Goal: Task Accomplishment & Management: Manage account settings

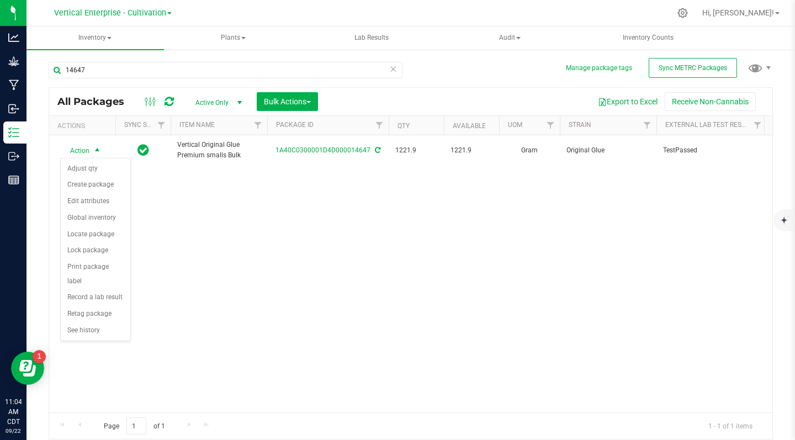
click at [102, 188] on li "Create package" at bounding box center [96, 185] width 70 height 17
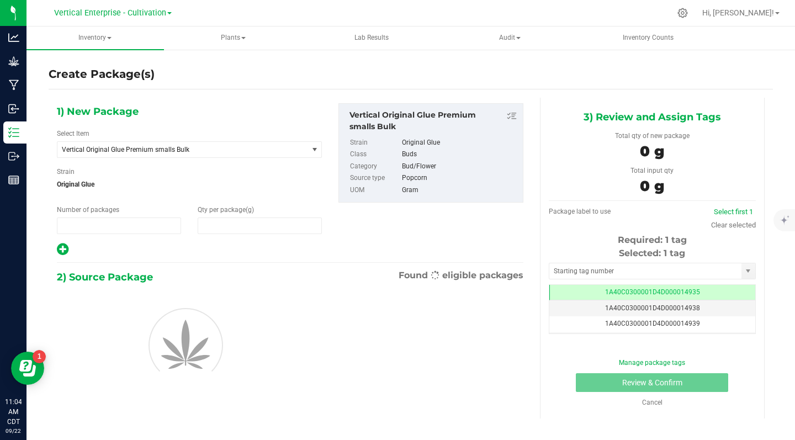
type input "1"
type input "0.0000"
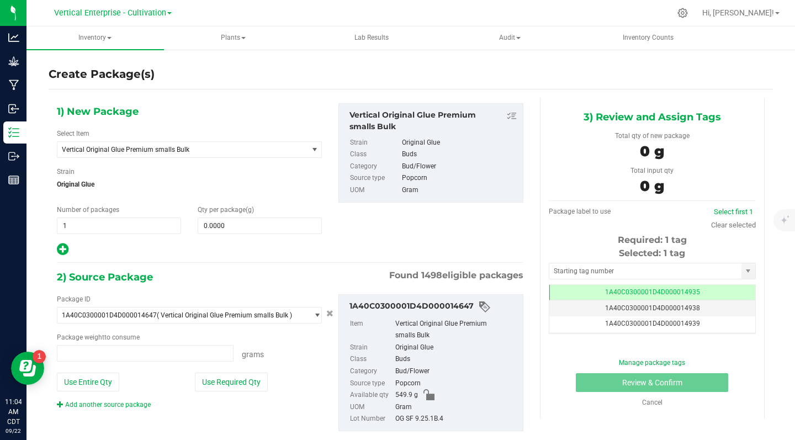
type input "0.0000 g"
click at [192, 149] on span "Vertical Original Glue Premium smalls Bulk" at bounding box center [178, 150] width 232 height 8
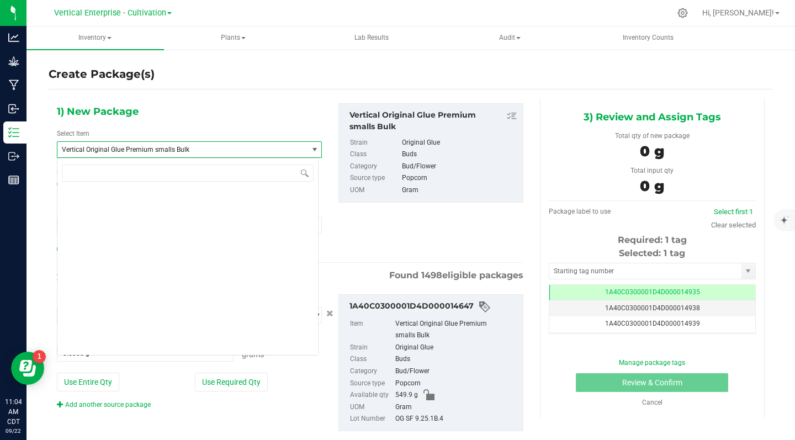
scroll to position [87561, 0]
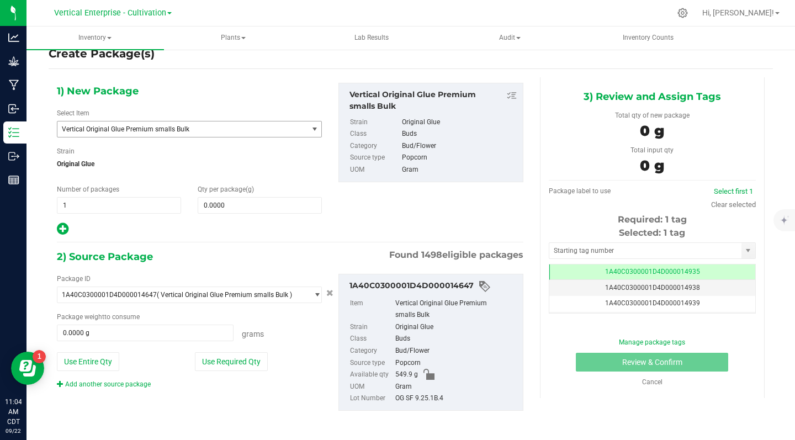
click at [190, 125] on span "Vertical Original Glue Premium smalls Bulk" at bounding box center [178, 129] width 232 height 8
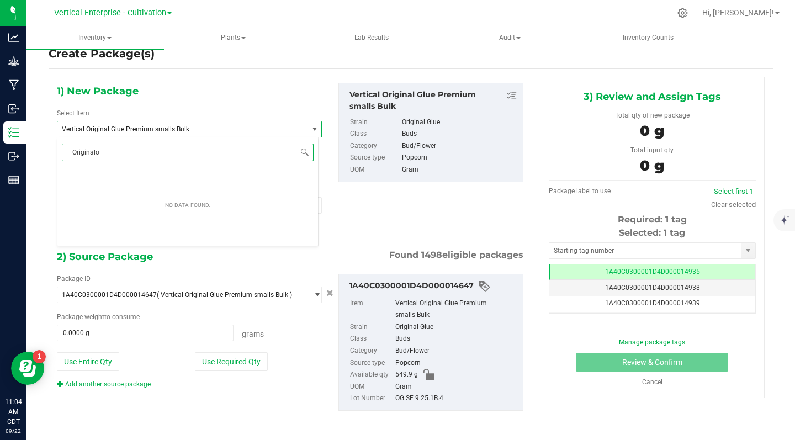
type input "Original"
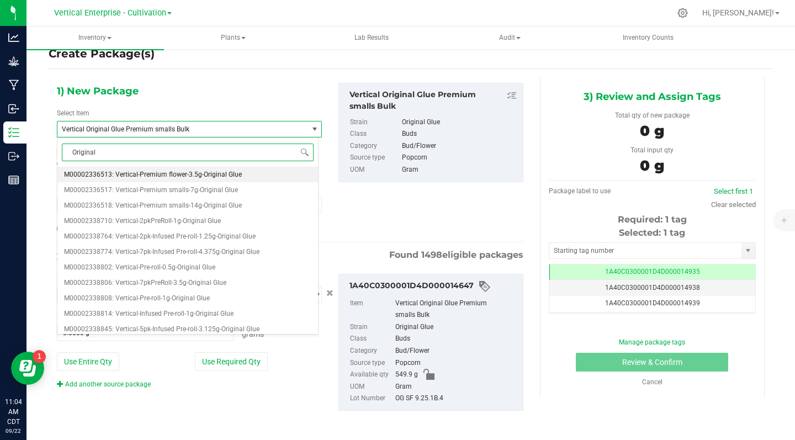
click at [226, 205] on span "M00002336518: Vertical-Premium smalls-14g-Original Glue" at bounding box center [153, 206] width 178 height 8
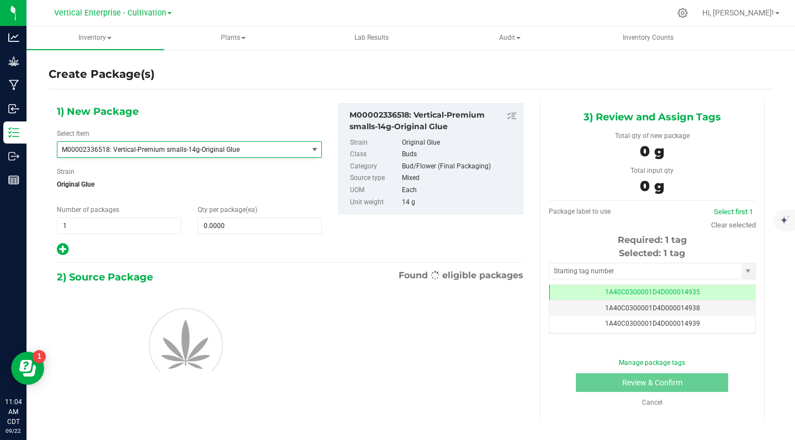
type input "0"
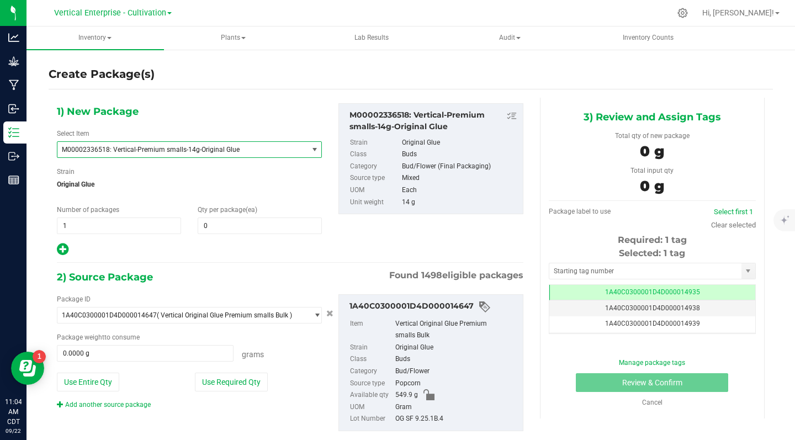
click at [87, 225] on input "1" at bounding box center [118, 225] width 123 height 15
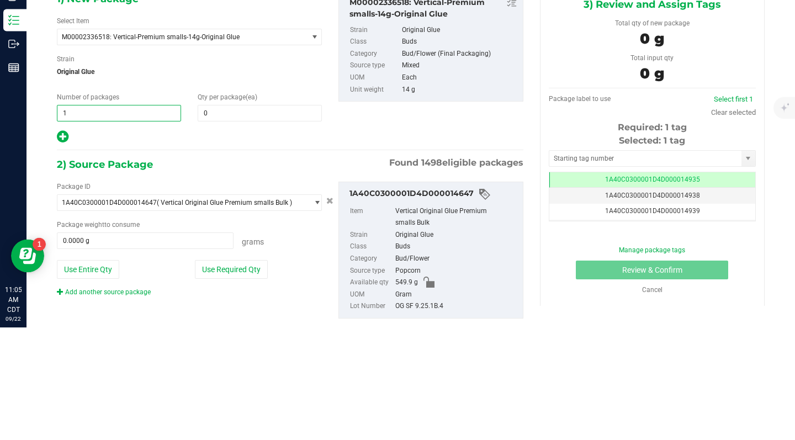
click at [219, 224] on input "0" at bounding box center [259, 225] width 123 height 15
click at [73, 224] on input "1" at bounding box center [118, 225] width 123 height 15
type input "0"
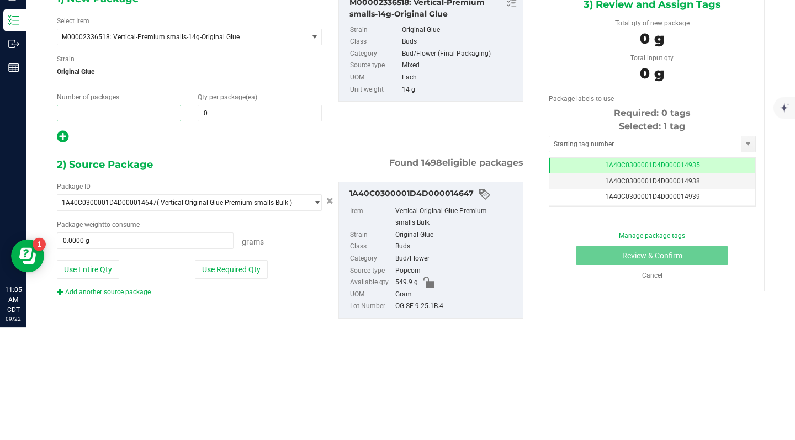
type input "3"
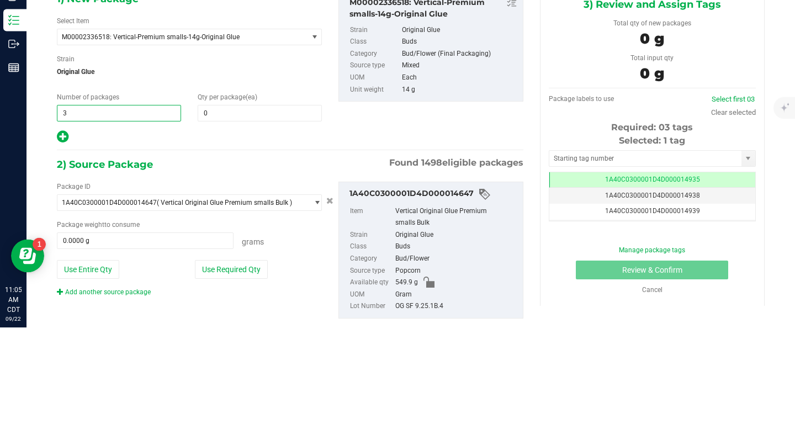
click at [237, 226] on input "0" at bounding box center [259, 225] width 123 height 15
type input "3"
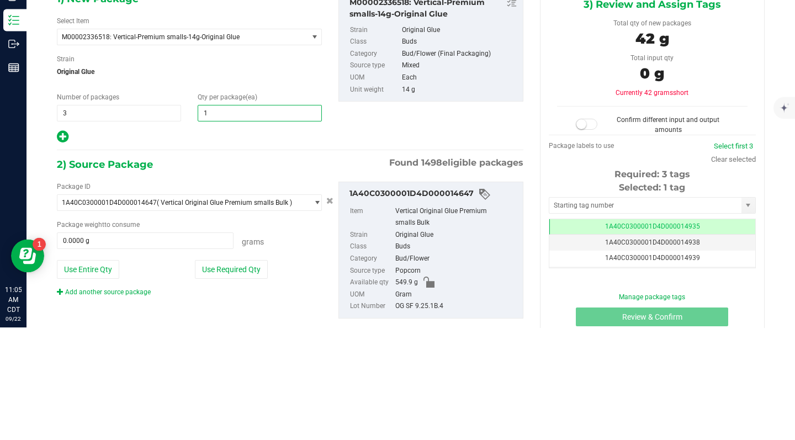
type input "12"
click at [195, 266] on div "1) New Package Select Item M00002336518: Vertical-Premium smalls-14g-Original G…" at bounding box center [290, 276] width 483 height 357
type input "12"
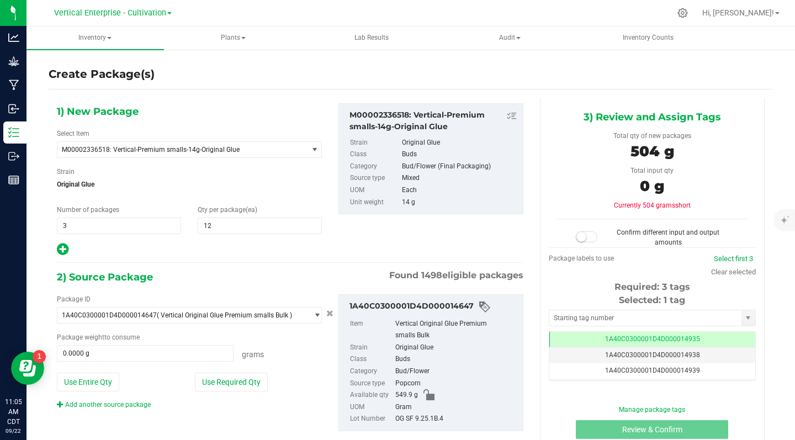
click at [230, 377] on button "Use Required Qty" at bounding box center [231, 382] width 73 height 19
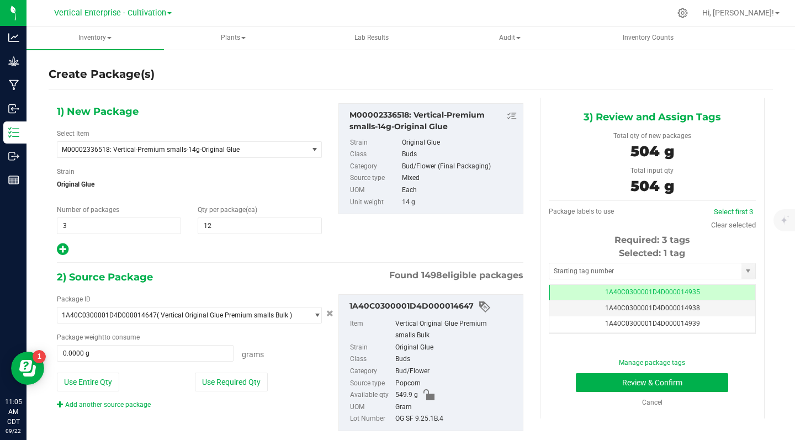
type input "504.0000 g"
click at [694, 290] on td "1A40C0300001D4D000014935" at bounding box center [652, 293] width 206 height 16
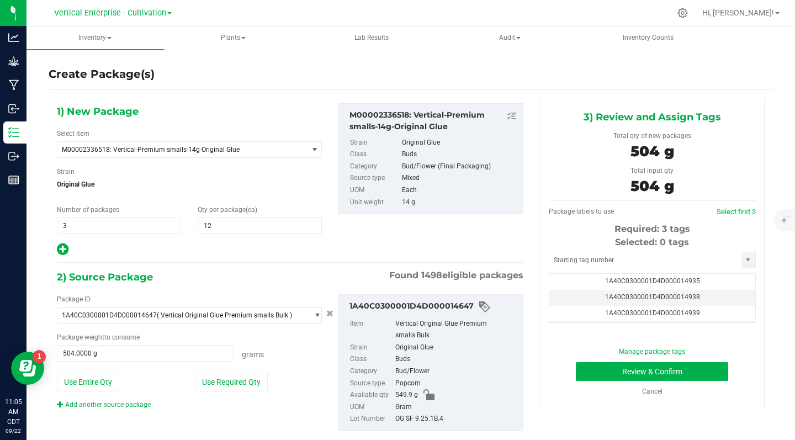
click at [689, 300] on td "1A40C0300001D4D000014938" at bounding box center [652, 298] width 206 height 16
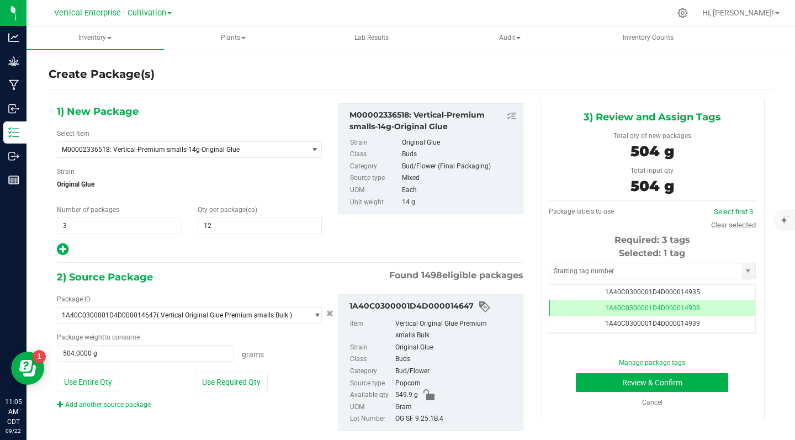
click at [685, 326] on span "1A40C0300001D4D000014939" at bounding box center [652, 324] width 95 height 8
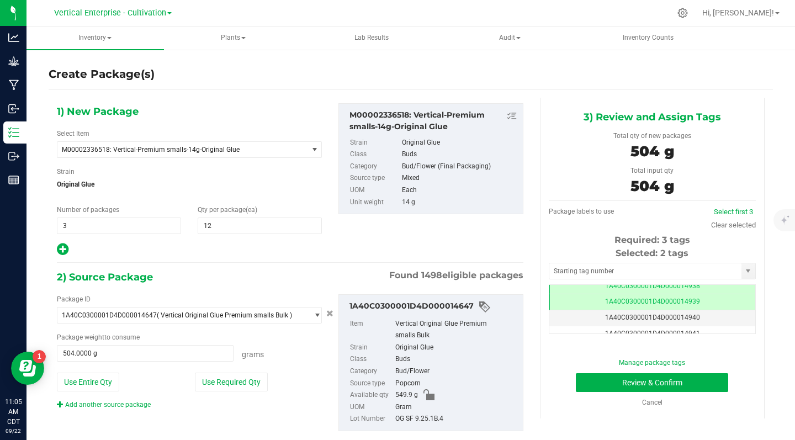
click at [696, 316] on td "1A40C0300001D4D000014940" at bounding box center [652, 318] width 206 height 16
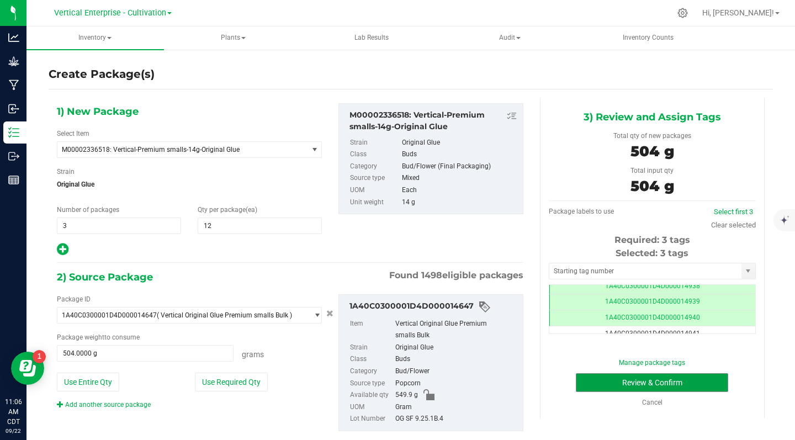
click at [701, 380] on button "Review & Confirm" at bounding box center [652, 382] width 152 height 19
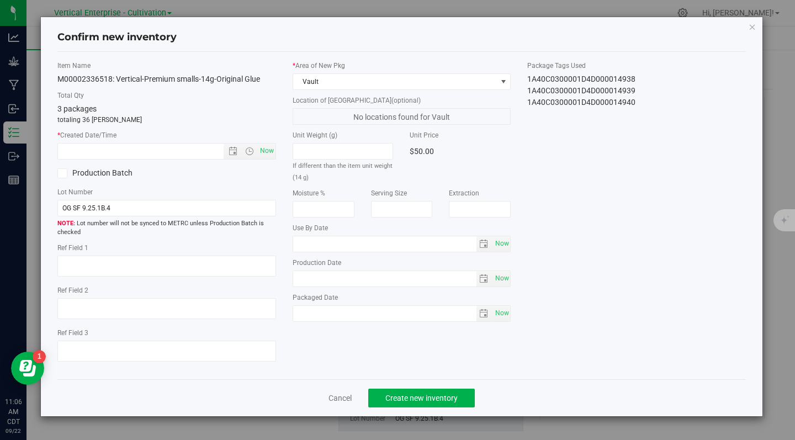
click at [260, 150] on span "Now" at bounding box center [266, 151] width 19 height 16
type input "[DATE] 11:06 AM"
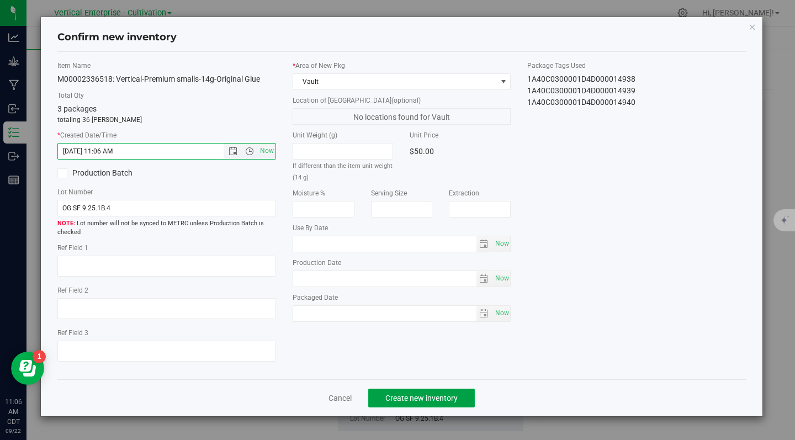
click at [451, 390] on button "Create new inventory" at bounding box center [421, 398] width 107 height 19
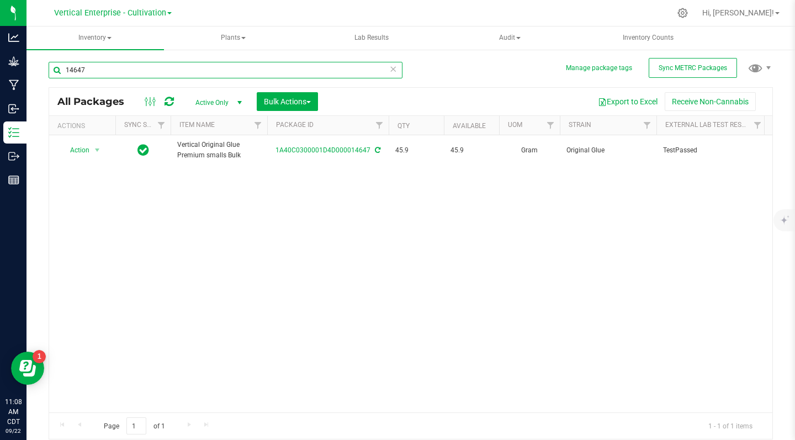
click at [103, 70] on input "14647" at bounding box center [226, 70] width 354 height 17
type input "1"
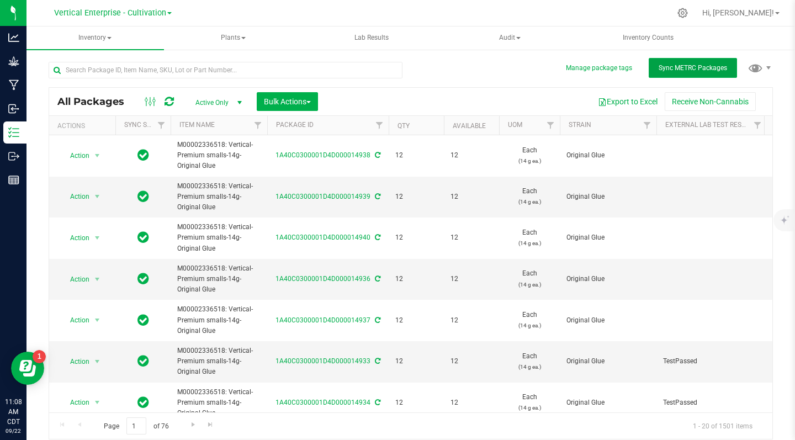
click at [687, 67] on span "Sync METRC Packages" at bounding box center [693, 68] width 68 height 8
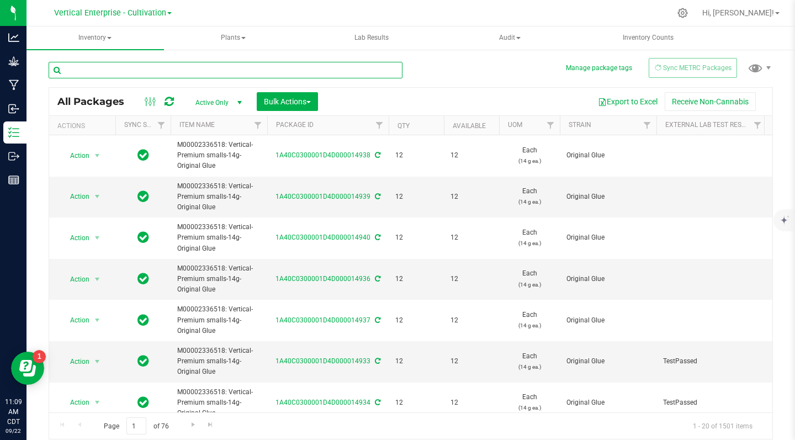
click at [84, 71] on input "text" at bounding box center [226, 70] width 354 height 17
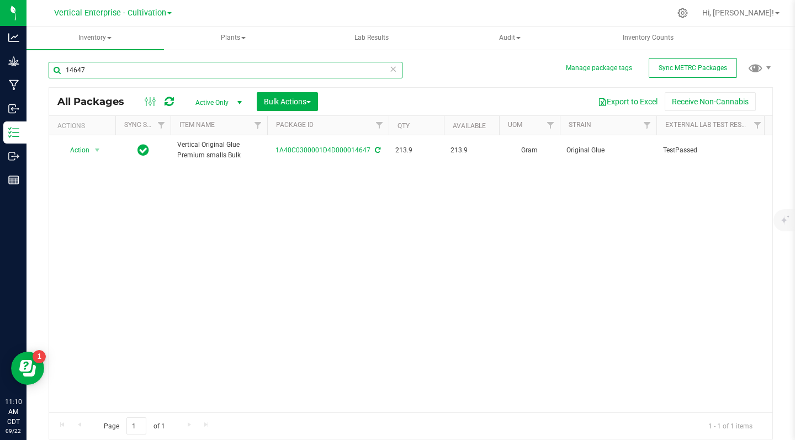
type input "14647"
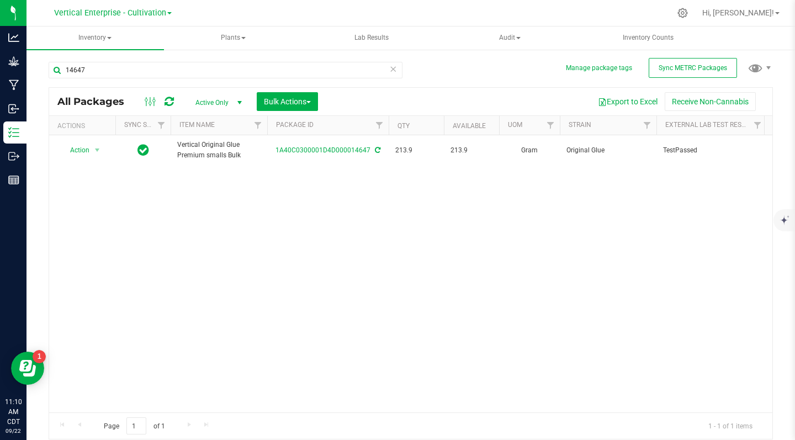
click at [77, 149] on span "Action" at bounding box center [75, 149] width 30 height 15
click at [84, 183] on li "Create package" at bounding box center [96, 185] width 70 height 17
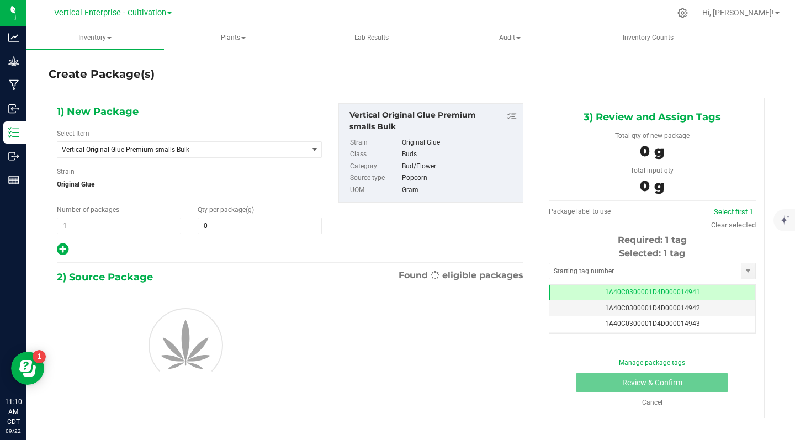
type input "0.0000"
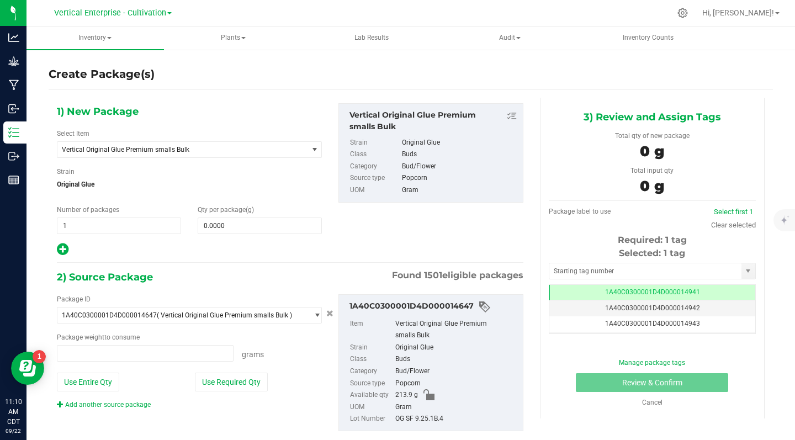
type input "0.0000 g"
click at [204, 145] on span "Vertical Original Glue Premium smalls Bulk" at bounding box center [182, 149] width 250 height 15
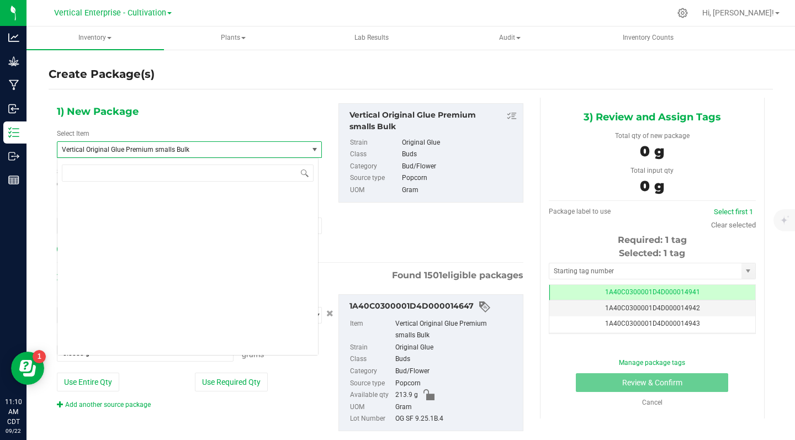
scroll to position [87561, 0]
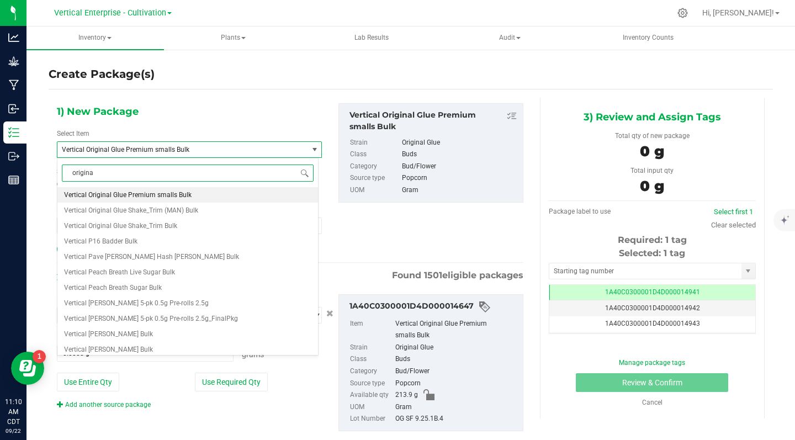
type input "original"
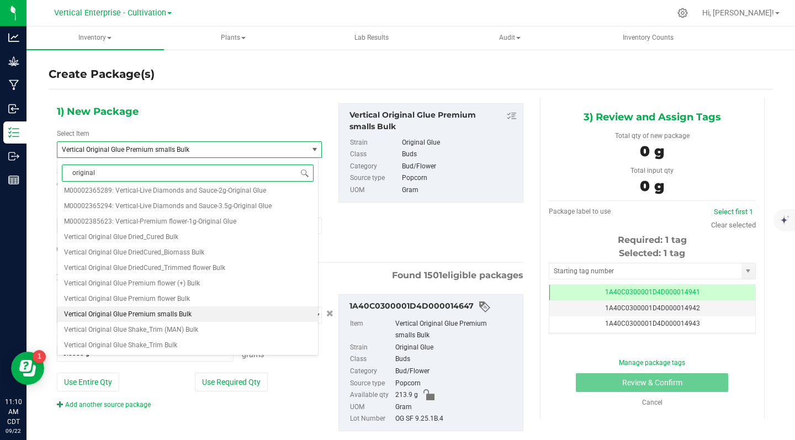
scroll to position [0, 0]
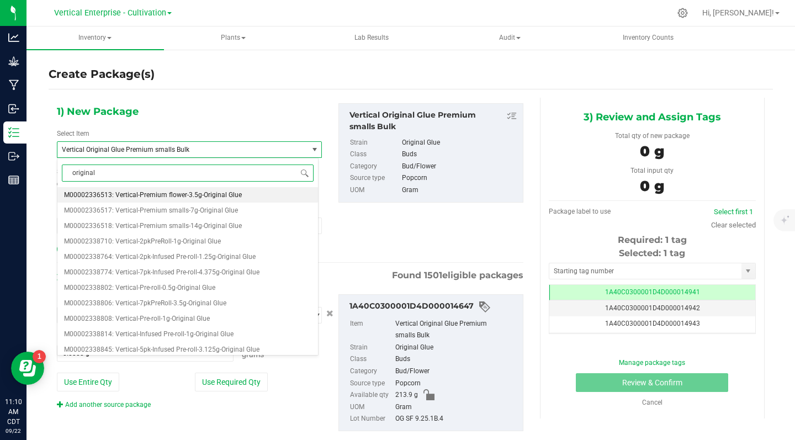
click at [228, 228] on span "M00002336518: Vertical-Premium smalls-14g-Original Glue" at bounding box center [153, 226] width 178 height 8
type input "0"
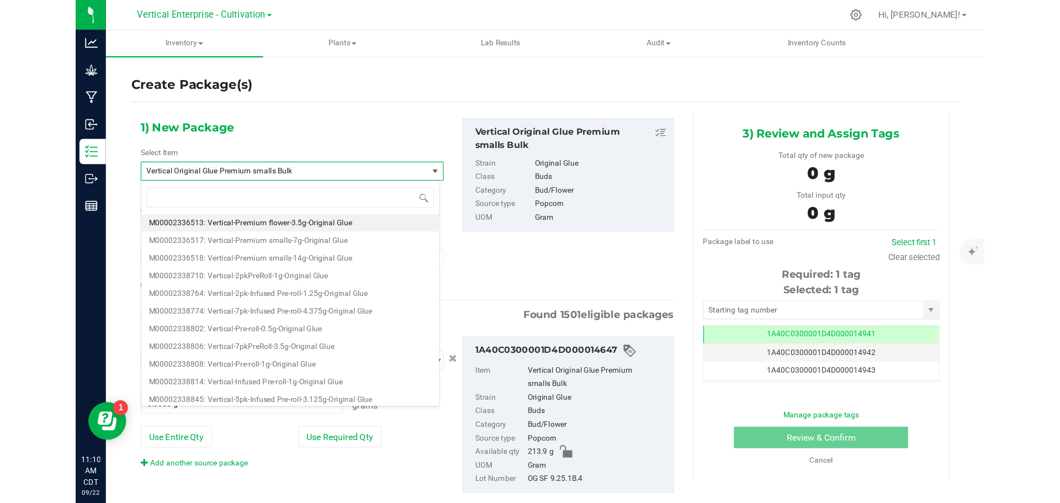
scroll to position [23471, 0]
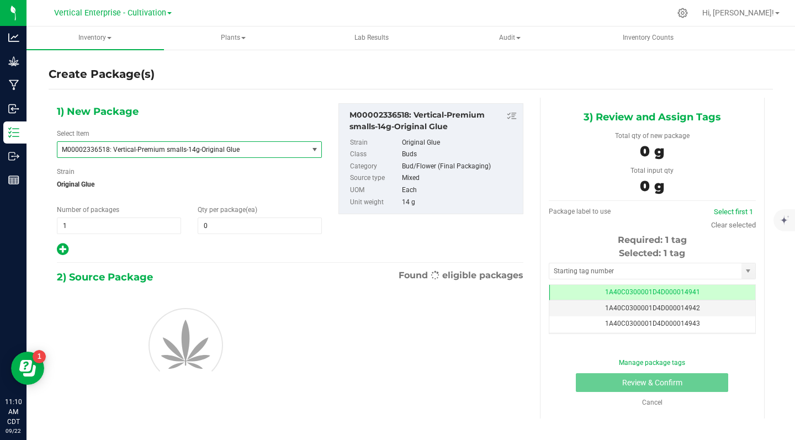
click at [232, 228] on input "0" at bounding box center [259, 225] width 123 height 15
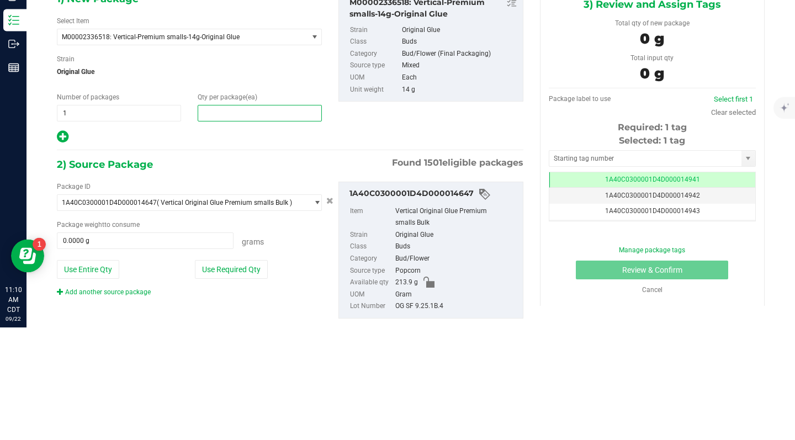
type input "3"
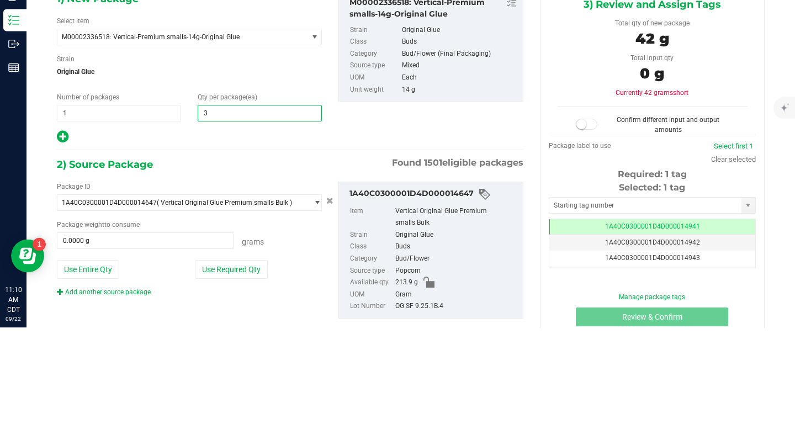
click at [189, 271] on div "2) Source Package Found 1501 eligible packages" at bounding box center [290, 277] width 467 height 17
type input "3"
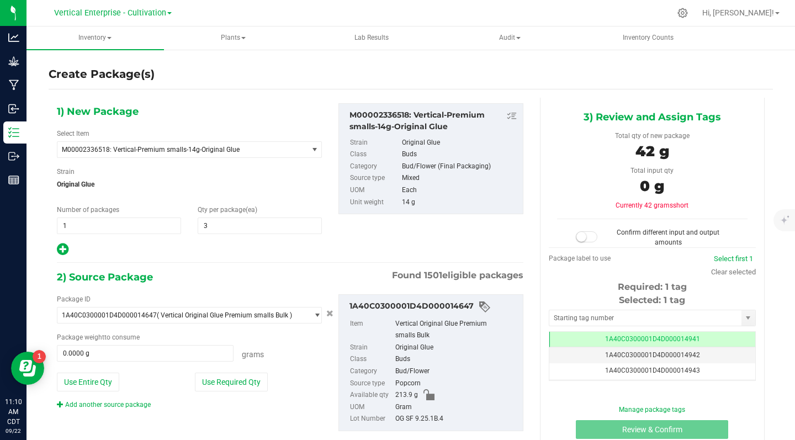
click at [241, 392] on button "Use Required Qty" at bounding box center [231, 382] width 73 height 19
type input "42.0000 g"
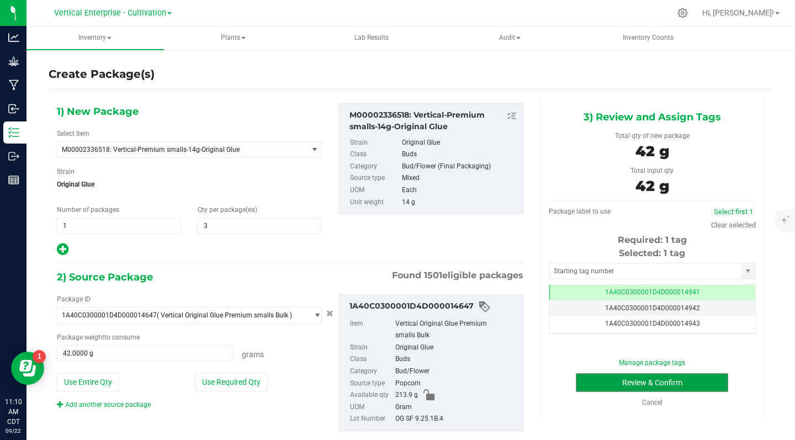
click at [689, 387] on button "Review & Confirm" at bounding box center [652, 382] width 152 height 19
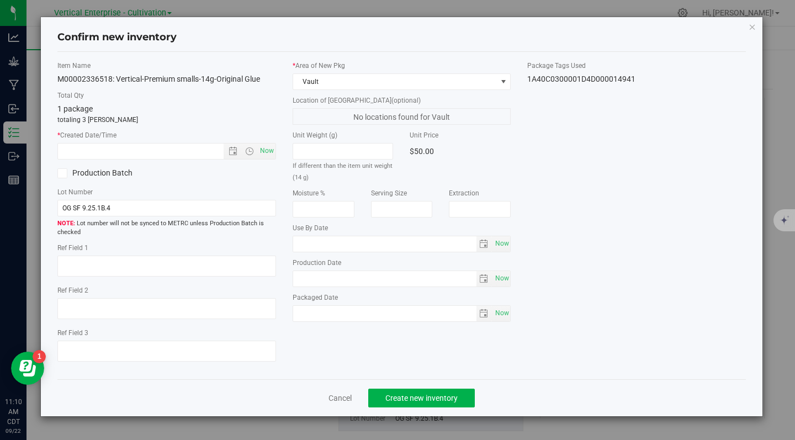
click at [270, 151] on span "Now" at bounding box center [266, 151] width 19 height 16
type input "[DATE] 11:10 AM"
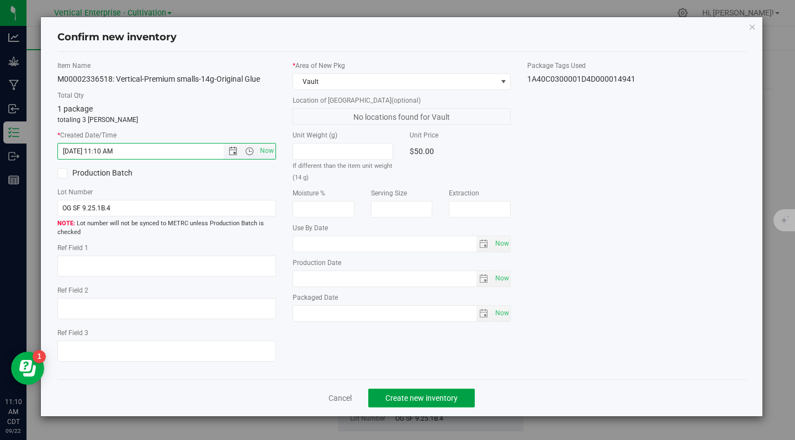
click at [417, 403] on span "Create new inventory" at bounding box center [421, 398] width 72 height 9
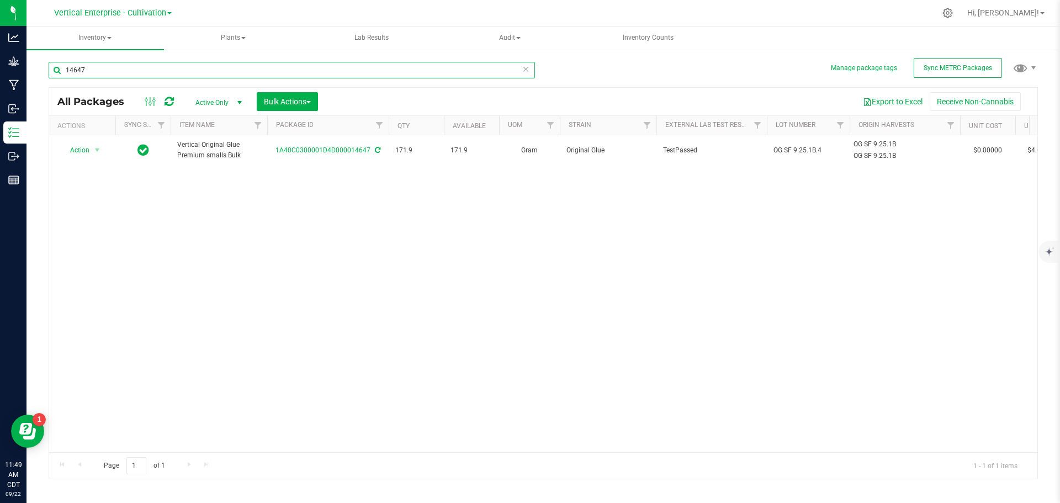
drag, startPoint x: 155, startPoint y: 66, endPoint x: 31, endPoint y: 70, distance: 123.2
click at [31, 70] on div "Manage package tags Sync METRC Packages 14647 All Packages Active Only Active O…" at bounding box center [544, 217] width 1034 height 337
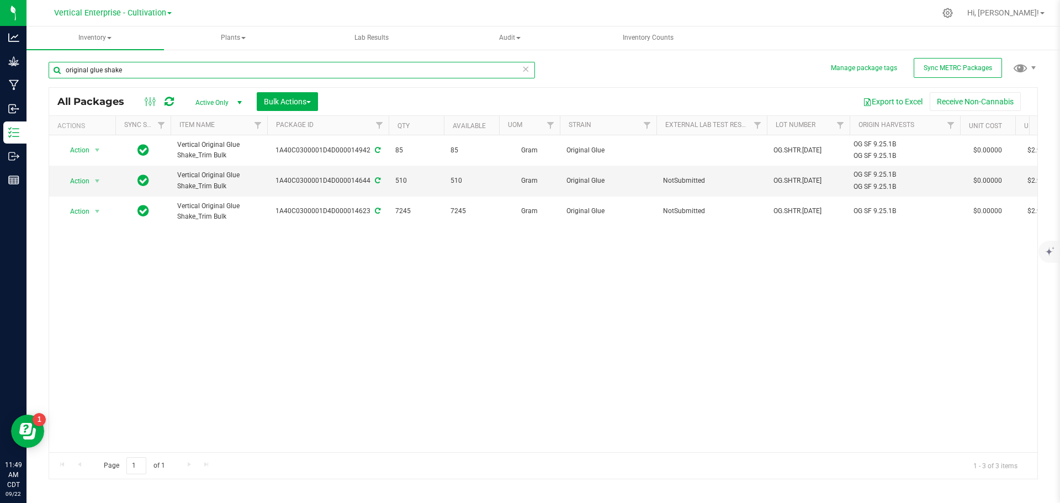
type input "original glue shake"
click at [0, 0] on p "Grow" at bounding box center [0, 0] width 0 height 0
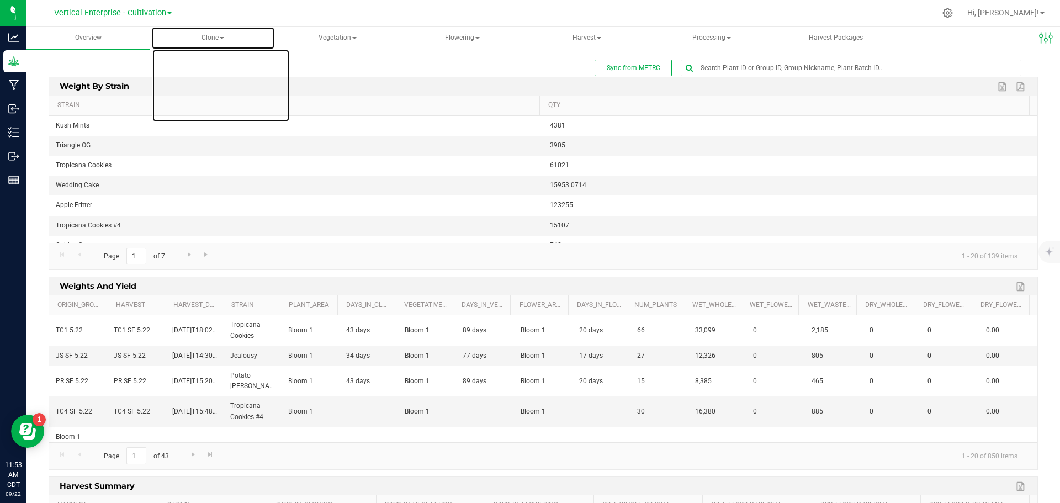
click at [225, 30] on span "Clone" at bounding box center [213, 38] width 123 height 22
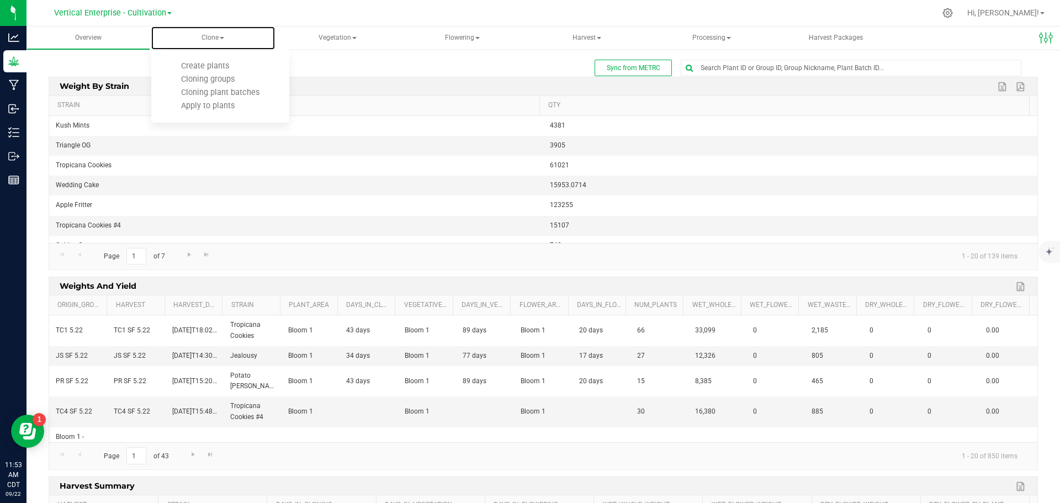
click at [213, 66] on span "Create plants" at bounding box center [205, 65] width 78 height 9
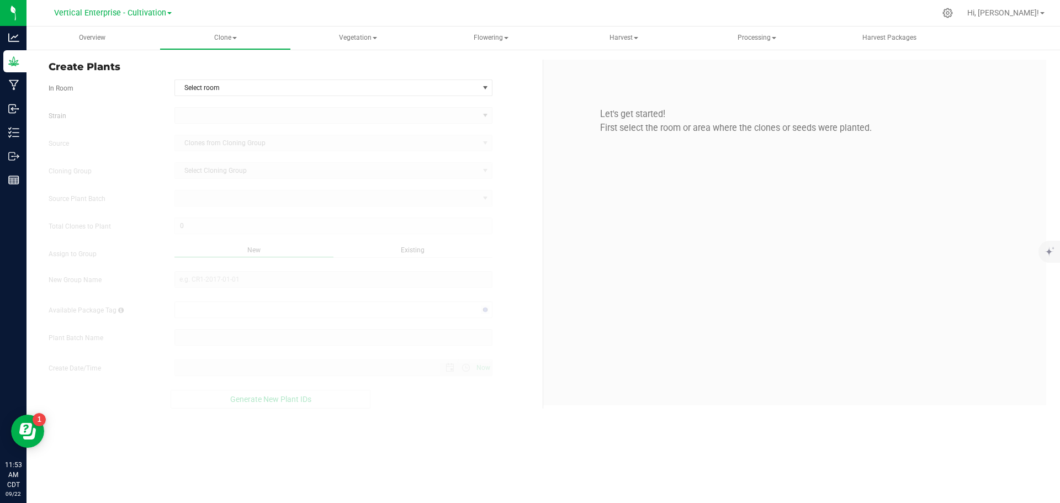
type input "[DATE] 11:53 AM"
click at [223, 87] on span "Select room" at bounding box center [327, 87] width 304 height 15
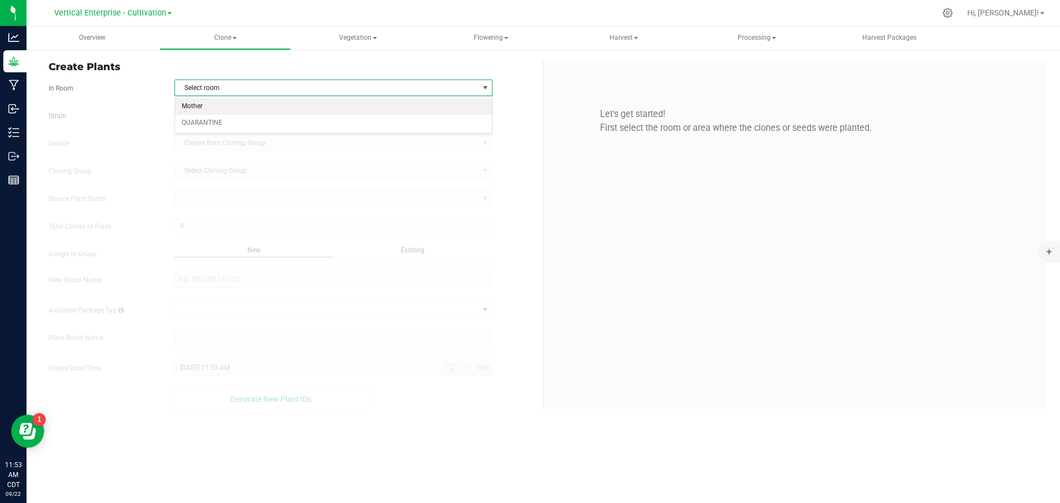
click at [216, 110] on li "Mother" at bounding box center [334, 106] width 318 height 17
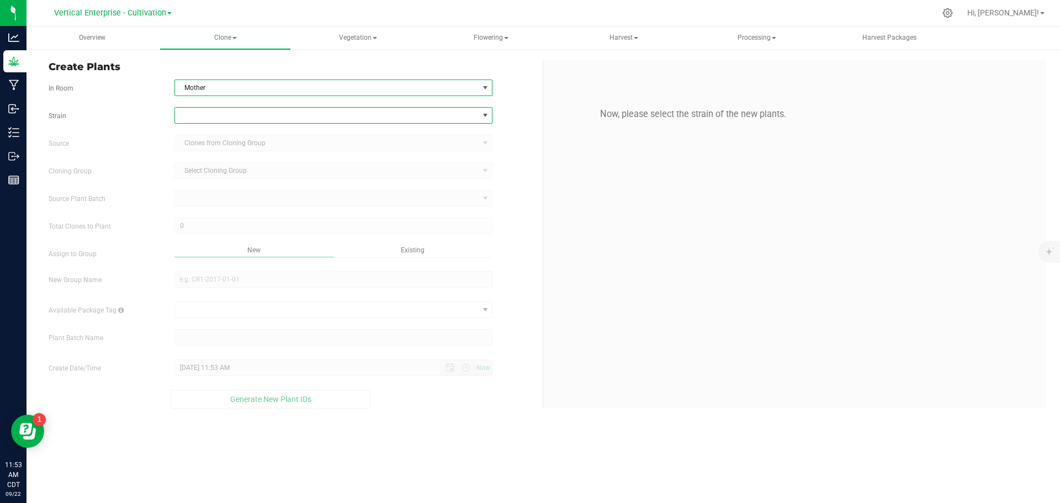
click at [216, 112] on span at bounding box center [327, 115] width 304 height 15
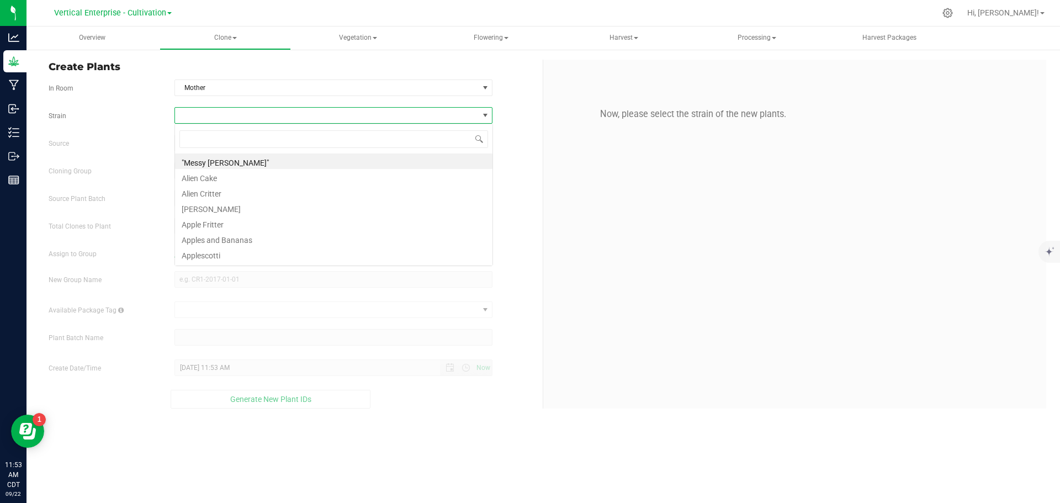
scroll to position [17, 318]
type input "lemon fr"
click at [236, 163] on li "Lemon Fresh" at bounding box center [334, 161] width 318 height 15
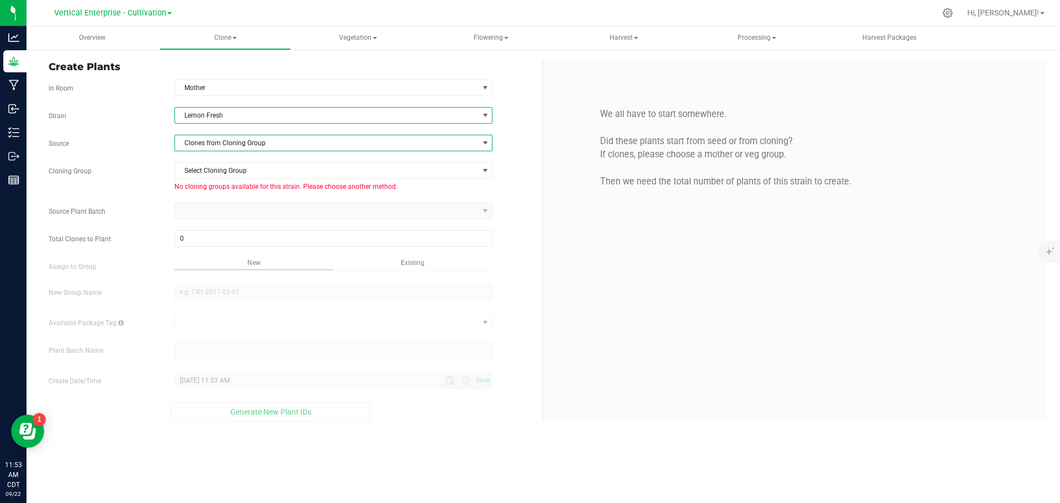
click at [216, 142] on span "Clones from Cloning Group" at bounding box center [327, 142] width 304 height 15
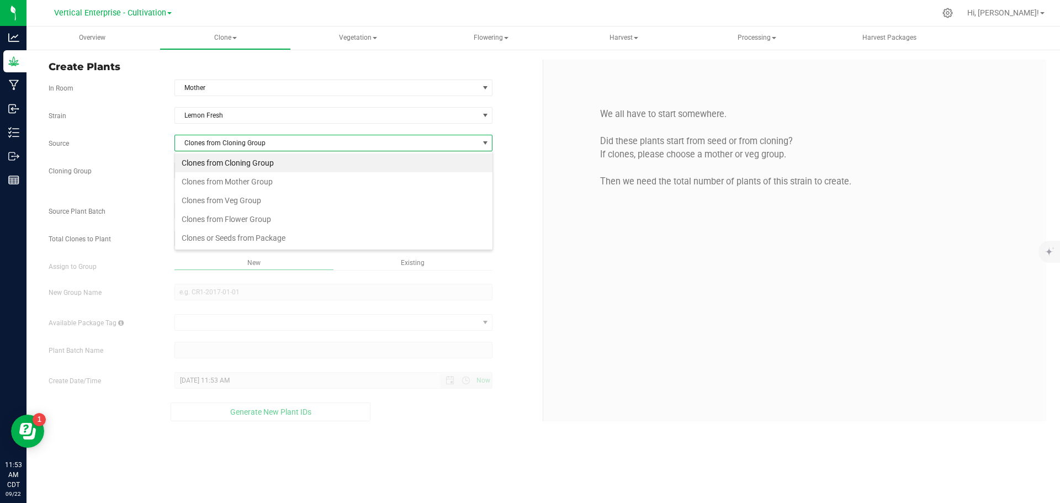
scroll to position [17, 318]
click at [213, 178] on li "Clones from Mother Group" at bounding box center [334, 181] width 318 height 19
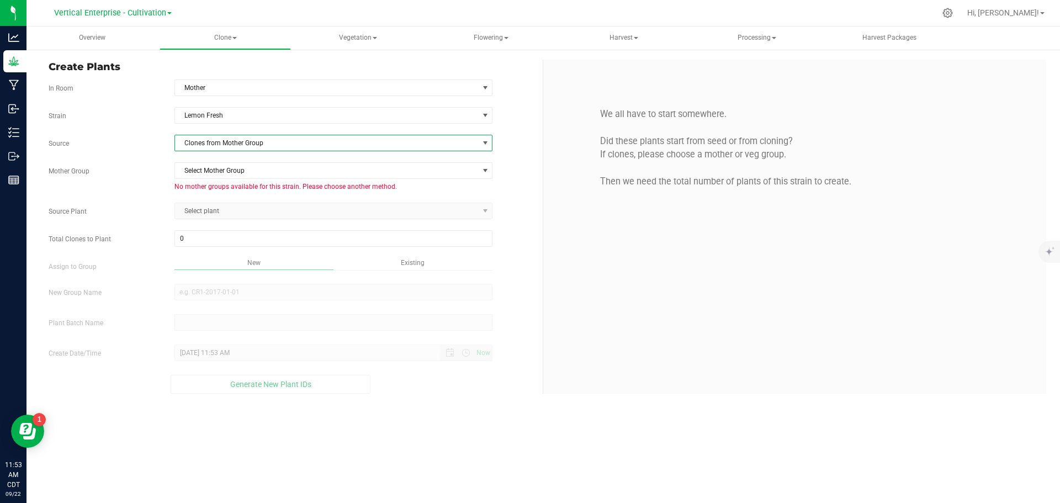
click at [228, 144] on span "Clones from Mother Group" at bounding box center [327, 142] width 304 height 15
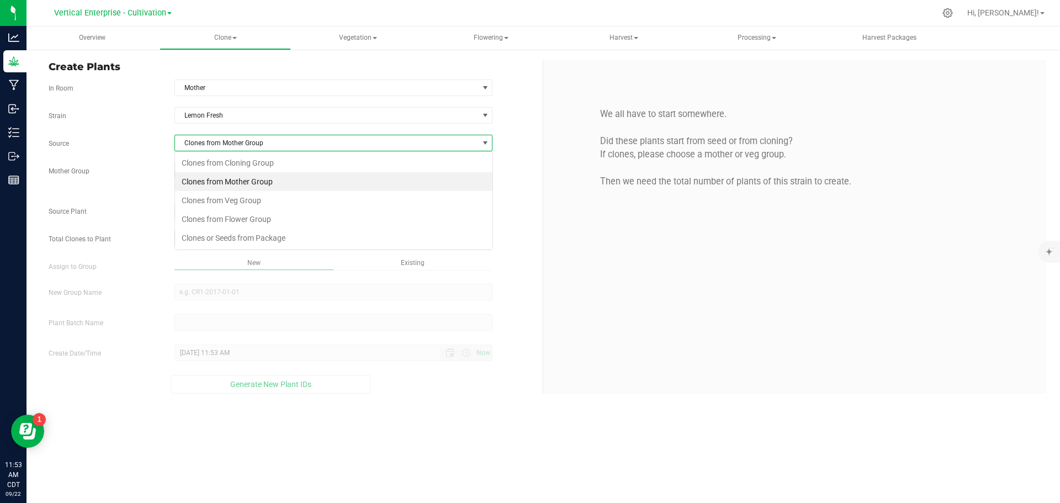
scroll to position [17, 318]
click at [226, 197] on li "Clones from Veg Group" at bounding box center [334, 200] width 318 height 19
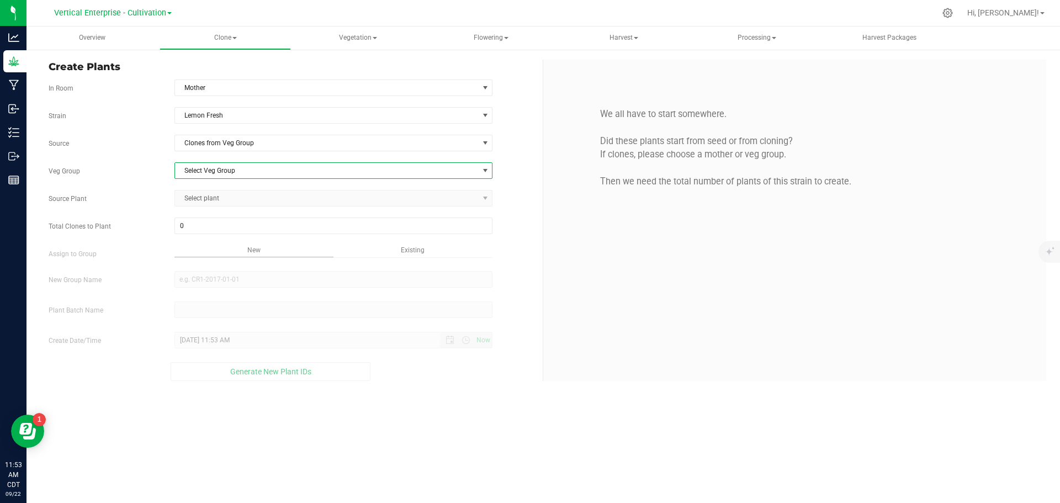
click at [211, 170] on span "Select Veg Group" at bounding box center [327, 170] width 304 height 15
click at [199, 252] on li "Mother - Veg" at bounding box center [334, 255] width 318 height 17
click at [210, 192] on span "Select plant" at bounding box center [327, 198] width 304 height 15
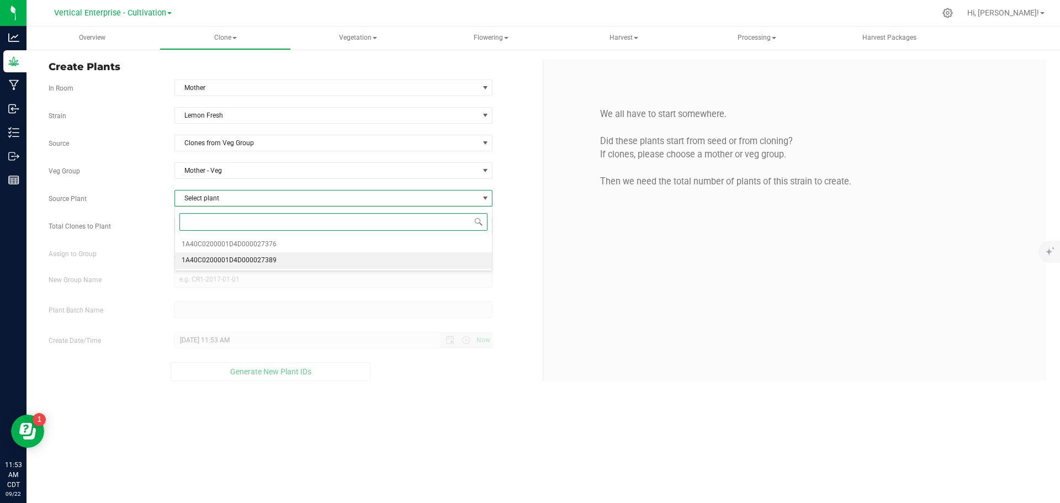
click at [240, 261] on span "1A40C0200001D4D000027389" at bounding box center [229, 260] width 95 height 14
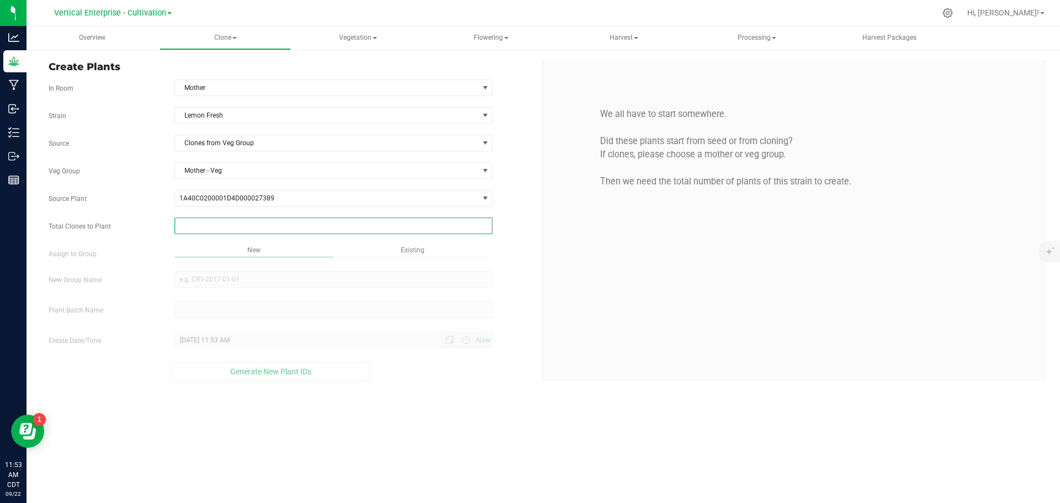
click at [207, 226] on span at bounding box center [333, 226] width 319 height 17
type input "6"
click at [223, 284] on div "Overview Clone Create plants Cloning groups Cloning plant batches Apply to plan…" at bounding box center [544, 265] width 1034 height 477
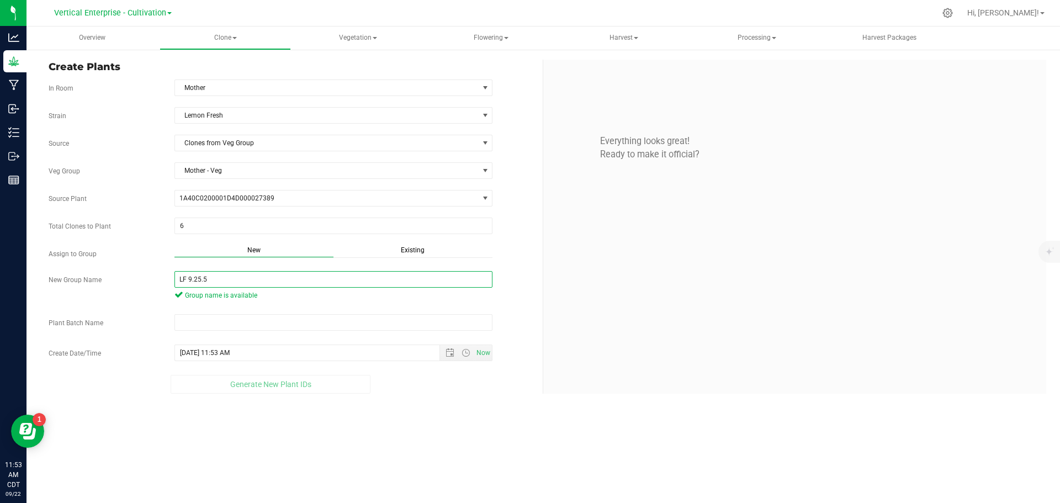
drag, startPoint x: 230, startPoint y: 283, endPoint x: 102, endPoint y: 282, distance: 127.6
click at [102, 282] on div "New Group Name LF 9.25.5 Group name is available" at bounding box center [291, 287] width 503 height 32
type input "LF 9.25.5"
click at [189, 320] on input "text" at bounding box center [333, 322] width 319 height 17
paste input "LF 9.25.5"
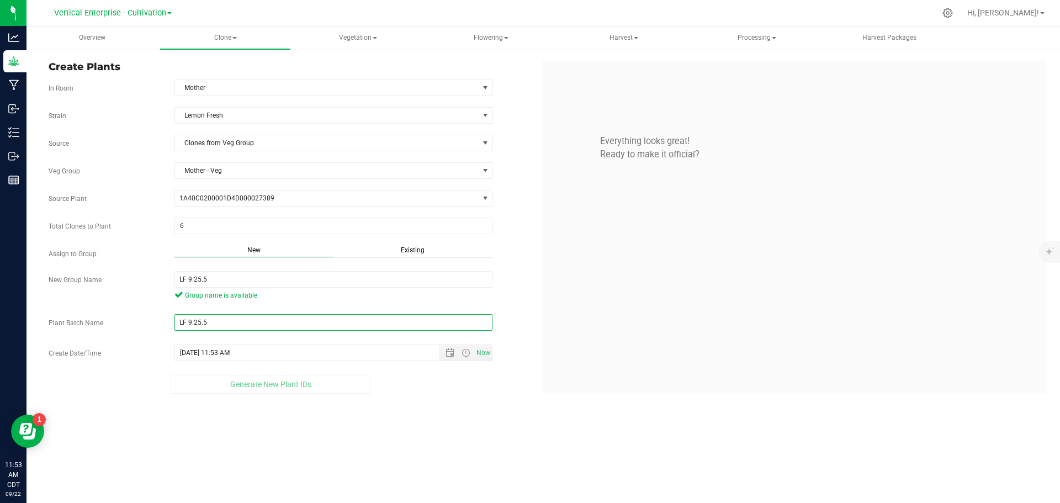
type input "LF 9.25.5"
click at [232, 399] on span "Generate New Plant IDs" at bounding box center [270, 394] width 81 height 9
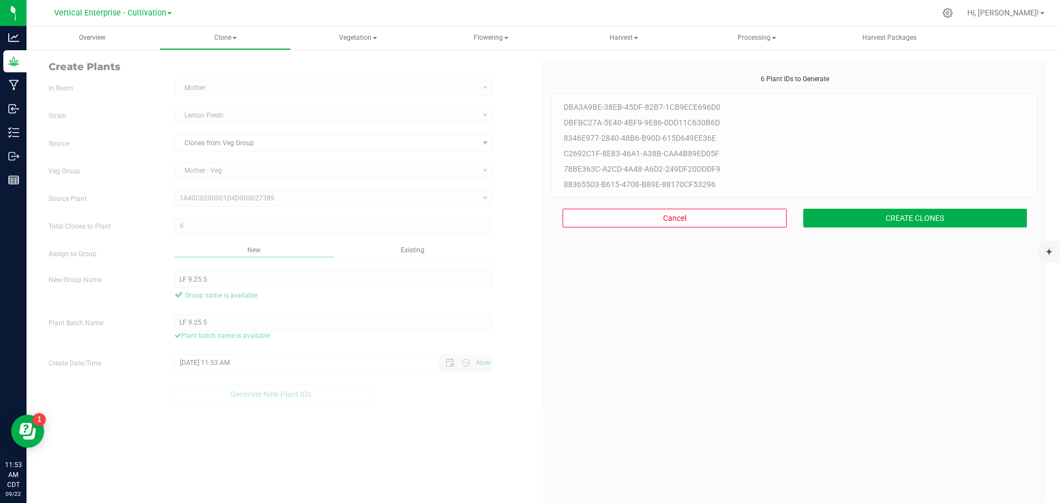
scroll to position [33, 0]
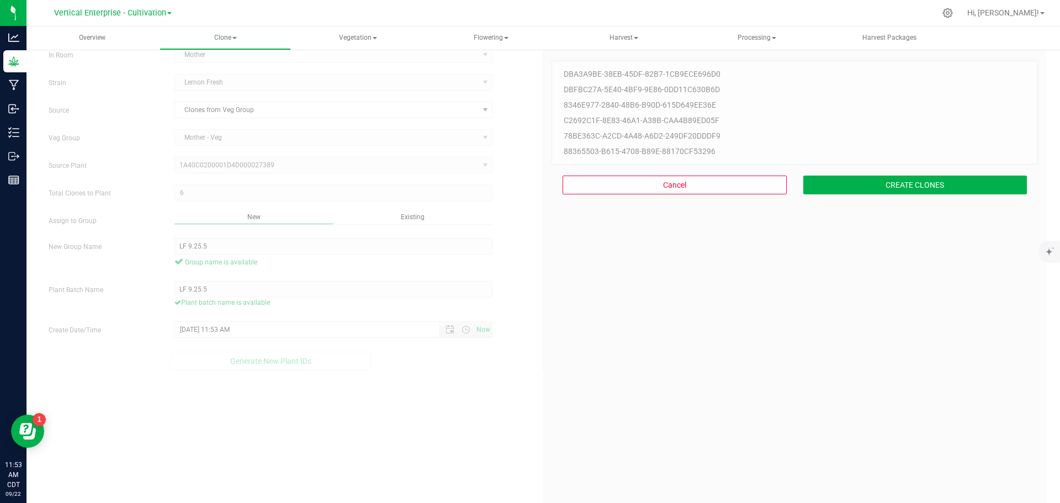
click at [795, 194] on div "Cancel CREATE CLONES" at bounding box center [795, 185] width 486 height 41
click at [795, 186] on button "CREATE CLONES" at bounding box center [915, 185] width 224 height 19
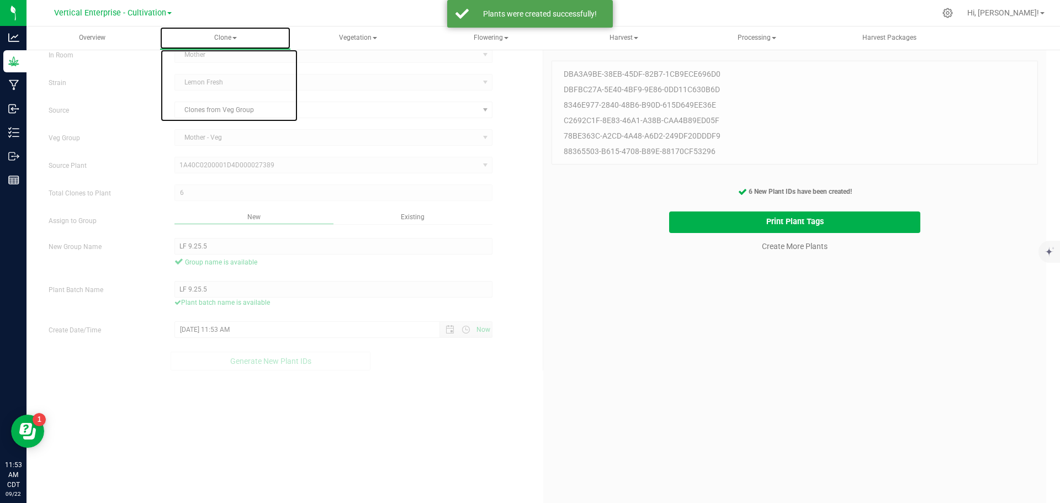
click at [229, 33] on span "Clone" at bounding box center [225, 38] width 131 height 22
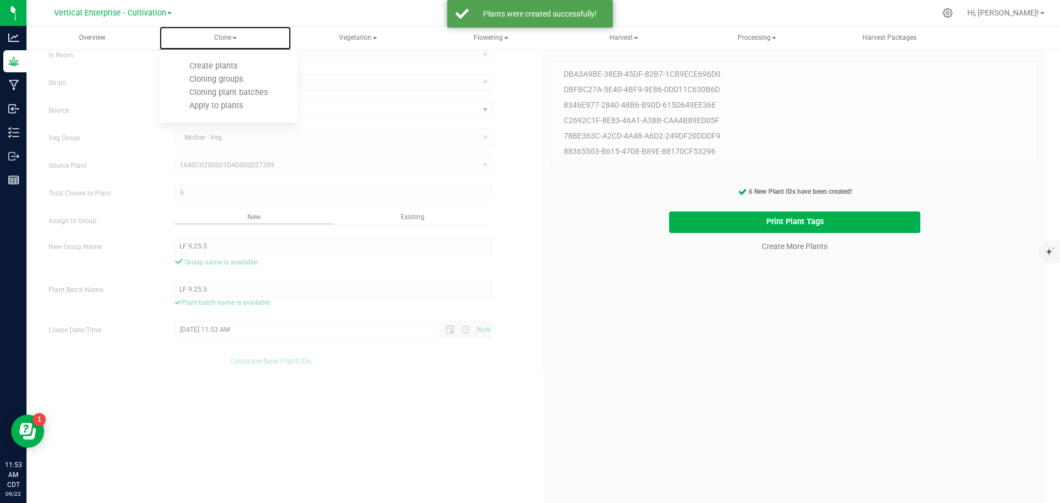
click at [239, 78] on span "Cloning groups" at bounding box center [215, 79] width 83 height 9
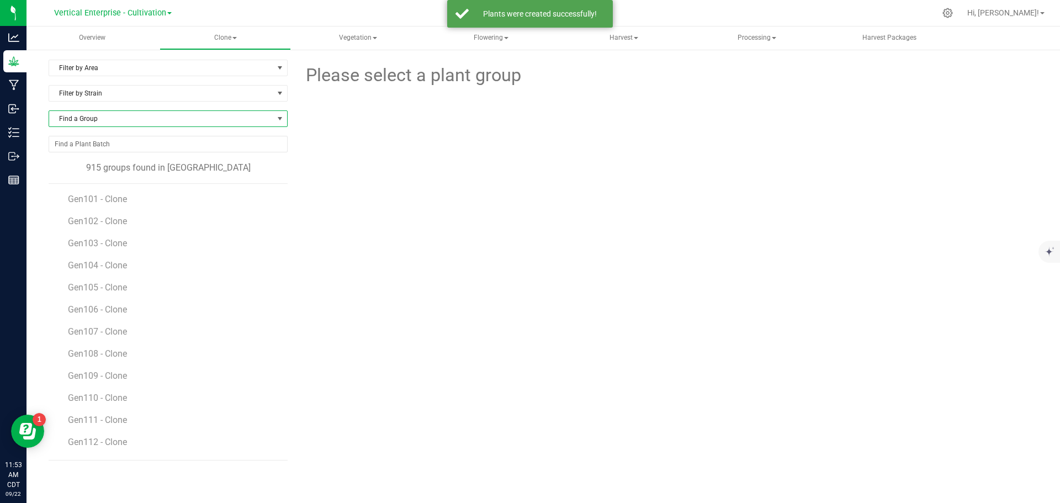
click at [101, 125] on span "Find a Group" at bounding box center [161, 118] width 224 height 15
type input "lf"
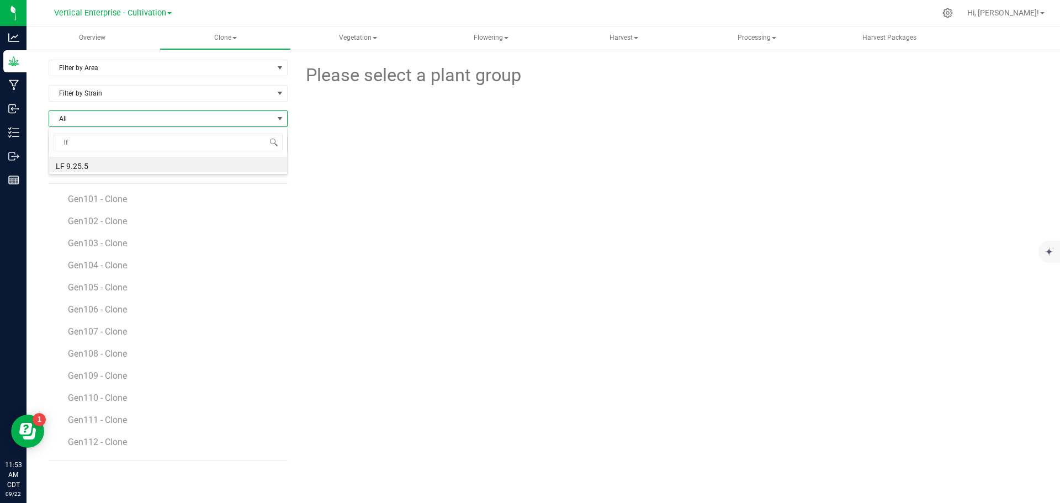
click at [83, 163] on li "LF 9.25.5" at bounding box center [168, 164] width 238 height 15
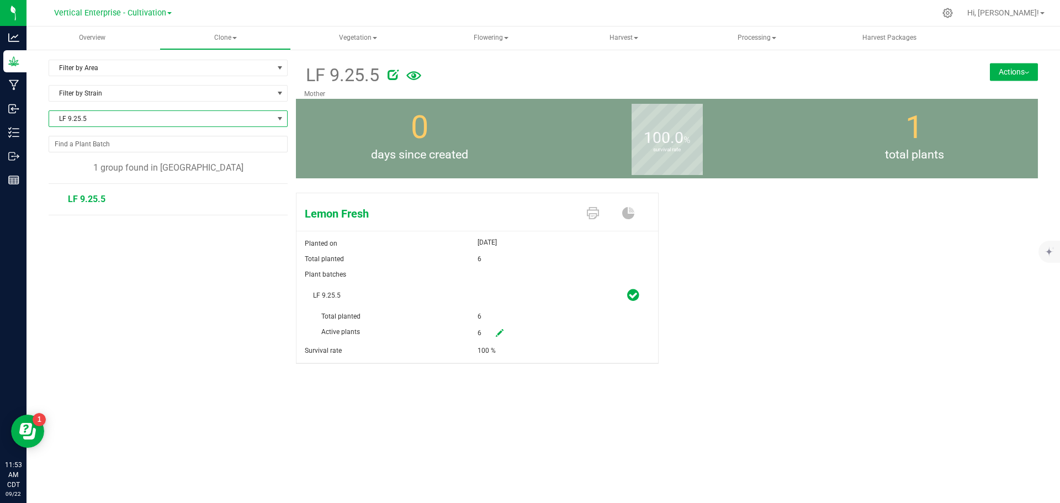
click at [795, 71] on button "Actions" at bounding box center [1014, 72] width 48 height 18
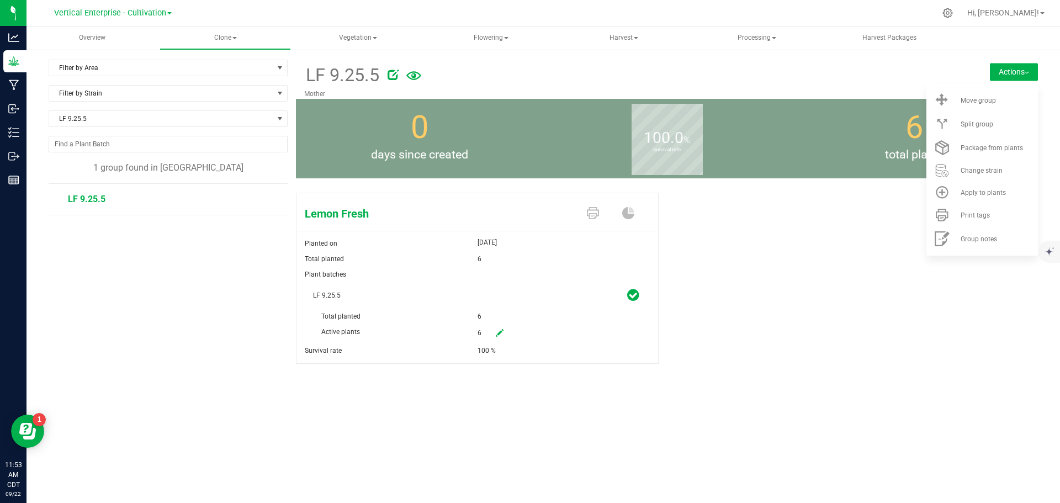
click at [795, 96] on li "Move group" at bounding box center [983, 100] width 112 height 24
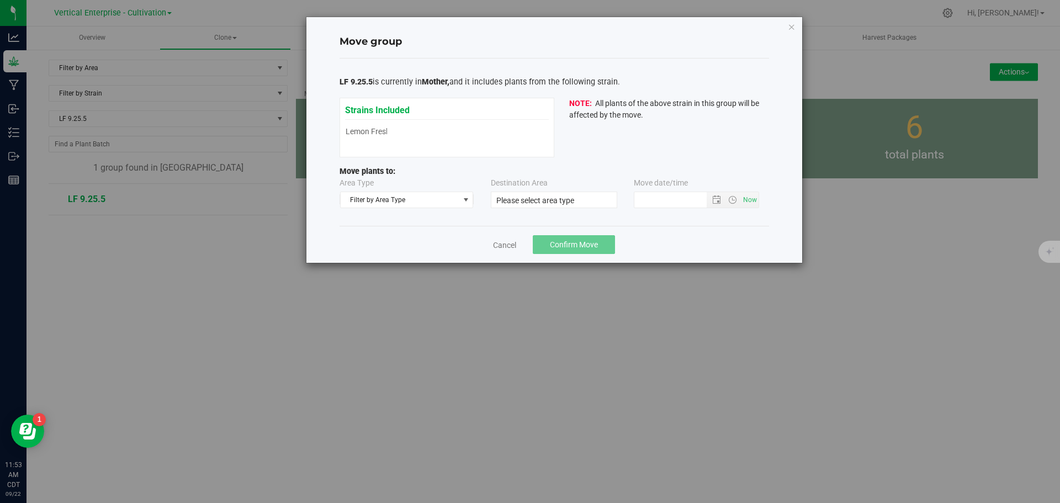
type input "[DATE] 11:52 AM"
click at [393, 198] on span "Filter by Area Type" at bounding box center [400, 199] width 119 height 15
click at [383, 252] on li "Vegetative" at bounding box center [407, 252] width 133 height 17
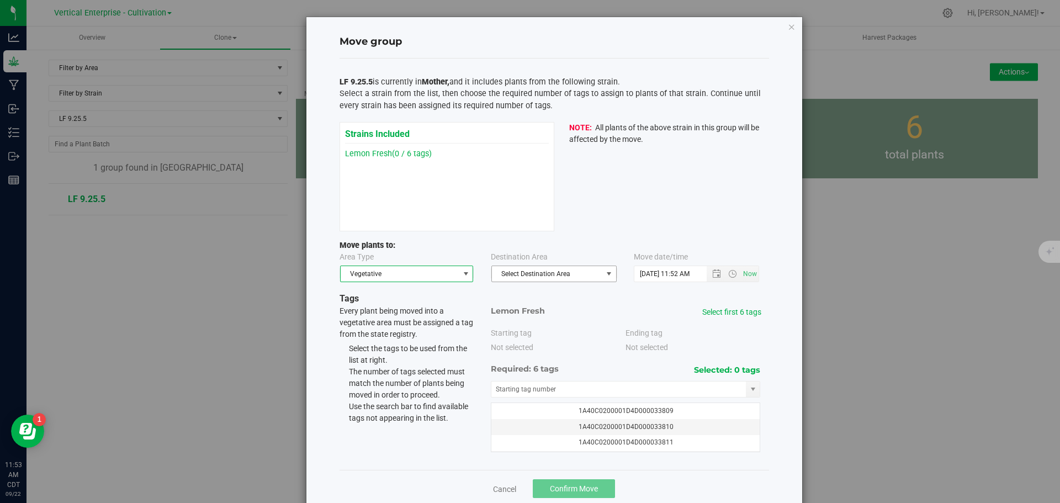
click at [527, 272] on span "Select Destination Area" at bounding box center [547, 273] width 110 height 15
click at [514, 340] on li "Veg 1" at bounding box center [550, 342] width 124 height 17
click at [731, 306] on div "Select first 6 tags" at bounding box center [730, 312] width 62 height 12
click at [732, 308] on link "Select first 6 tags" at bounding box center [731, 312] width 59 height 9
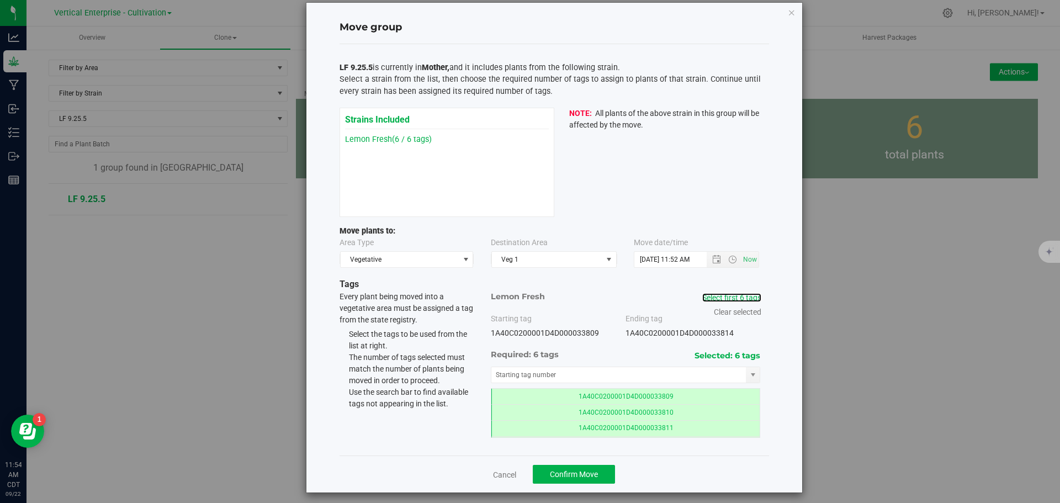
scroll to position [21, 0]
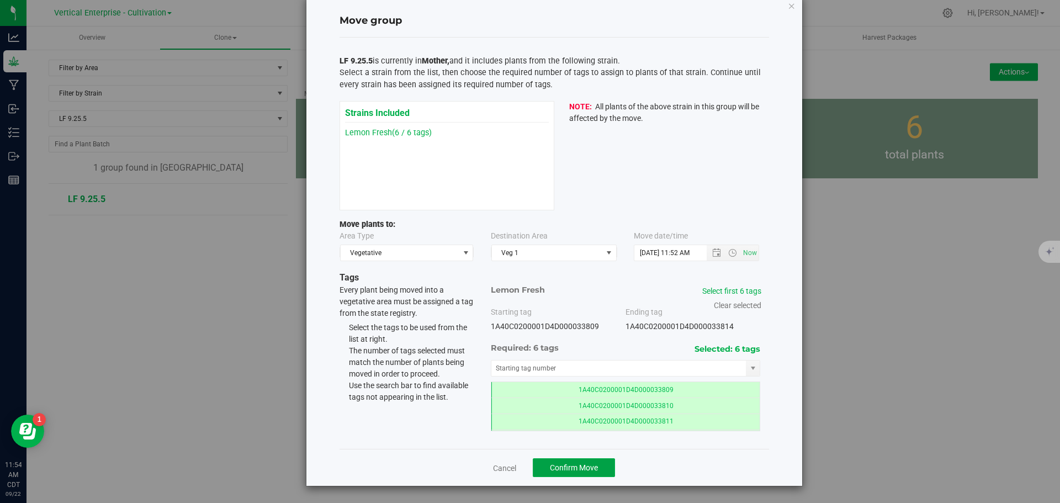
click at [573, 440] on button "Confirm Move" at bounding box center [574, 467] width 82 height 19
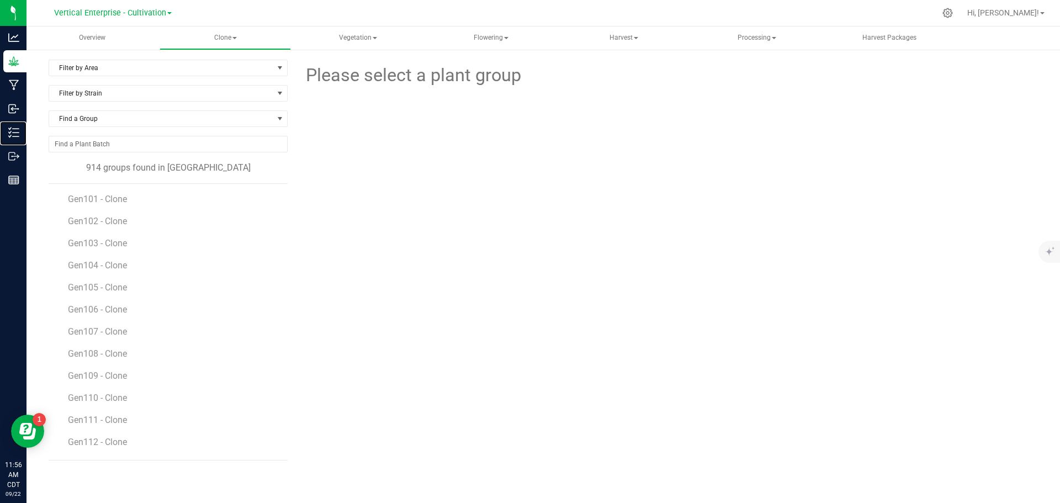
click at [0, 0] on p "Inventory" at bounding box center [0, 0] width 0 height 0
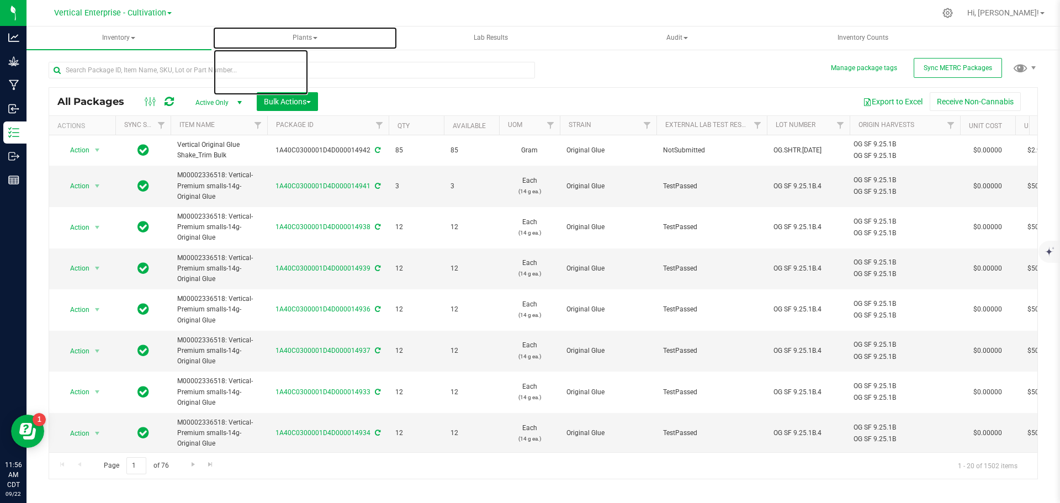
click at [310, 35] on span "Plants" at bounding box center [305, 38] width 184 height 22
click at [309, 67] on li "All plants" at bounding box center [305, 66] width 185 height 13
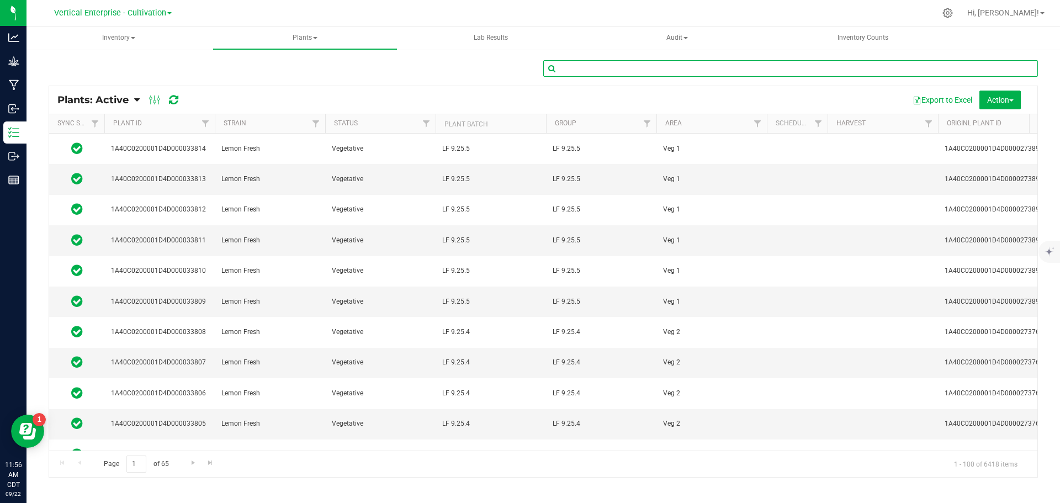
click at [691, 62] on input "text" at bounding box center [790, 68] width 495 height 17
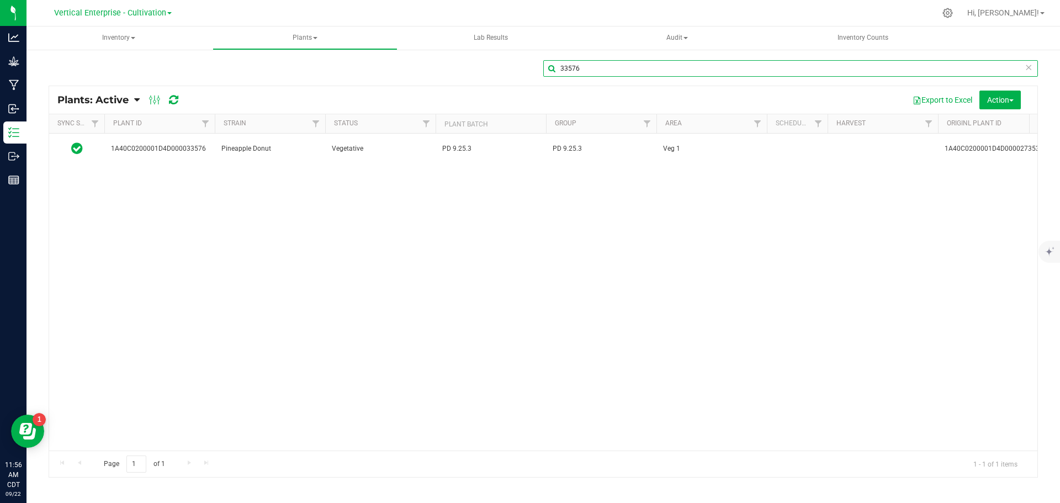
type input "33576"
click at [541, 137] on td "PD 9.25.3" at bounding box center [491, 149] width 110 height 30
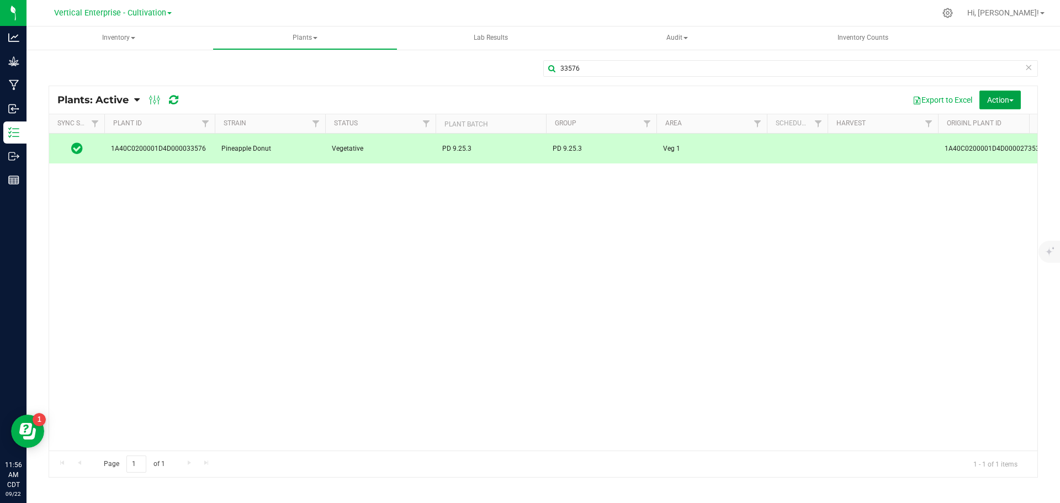
click at [795, 92] on button "Action" at bounding box center [1000, 100] width 41 height 19
click at [795, 125] on span "Destroy plants" at bounding box center [975, 124] width 47 height 9
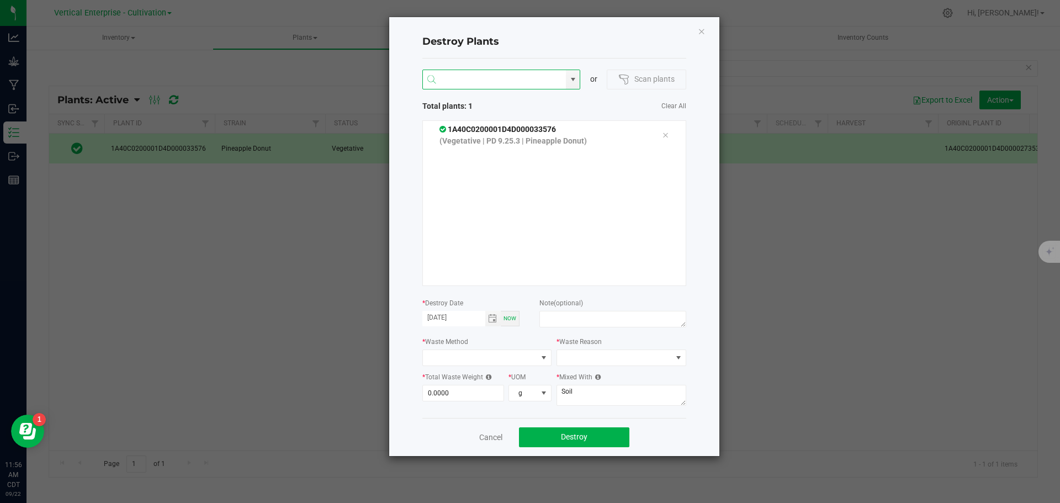
click at [463, 83] on input "NO DATA FOUND" at bounding box center [495, 80] width 144 height 20
click at [516, 101] on li "1A40C0200001D4D000033575" at bounding box center [501, 101] width 157 height 19
type input "1A40C0200001D4D000033575"
click at [485, 77] on input at bounding box center [495, 80] width 144 height 20
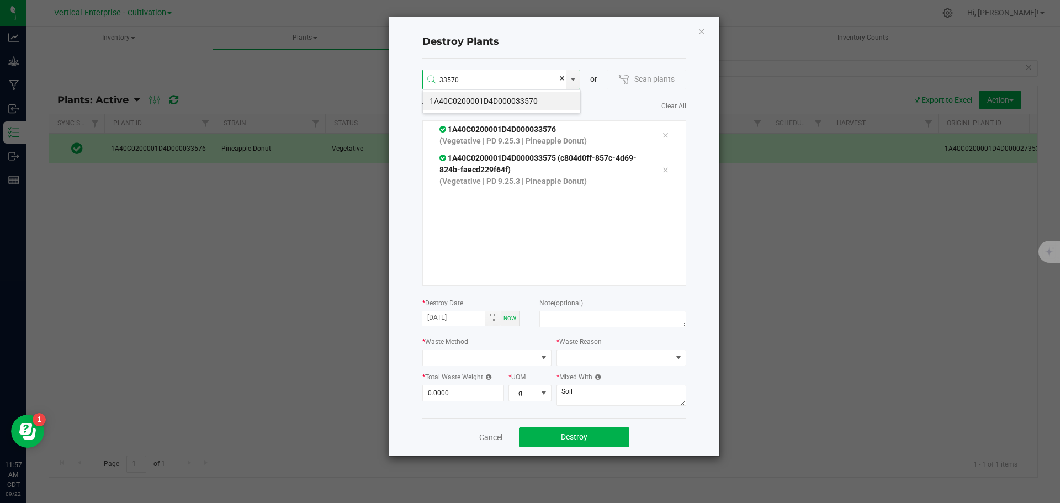
click at [526, 100] on li "1A40C0200001D4D000033570" at bounding box center [501, 101] width 157 height 19
type input "1A40C0200001D4D000033570"
click at [480, 99] on li "1A40C0200001D4D000033608" at bounding box center [501, 101] width 157 height 19
type input "1A40C0200001D4D000033608"
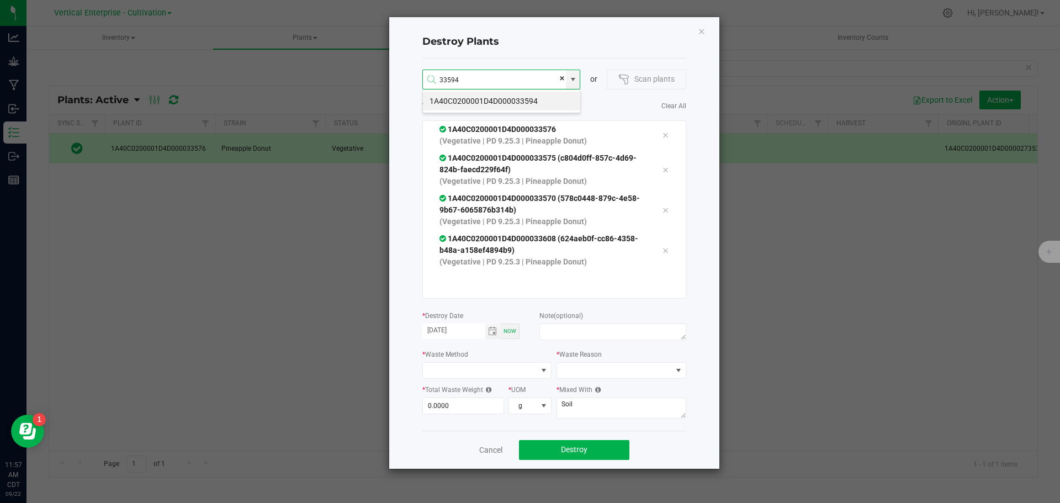
click at [541, 100] on li "1A40C0200001D4D000033594" at bounding box center [501, 101] width 157 height 19
type input "1A40C0200001D4D000033594"
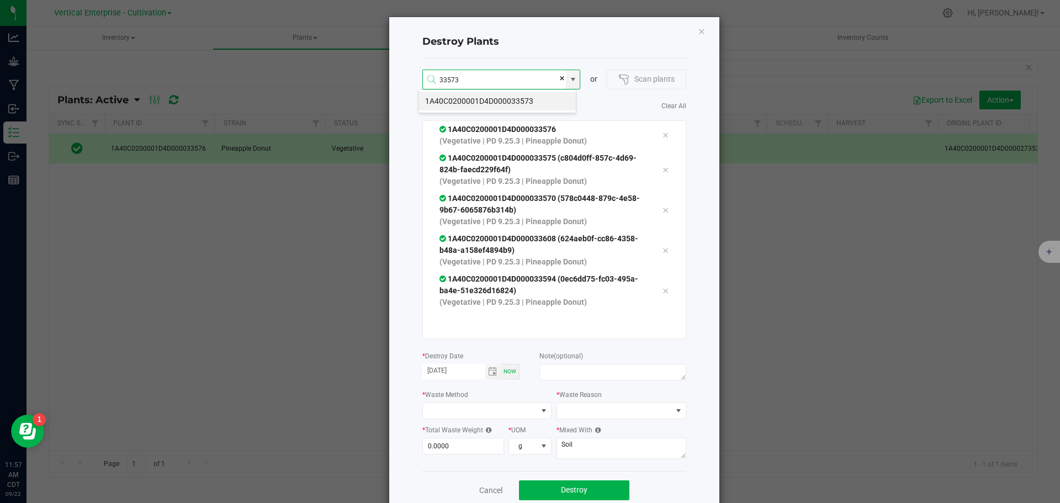
click at [541, 97] on li "1A40C0200001D4D000033573" at bounding box center [497, 101] width 157 height 19
type input "1A40C0200001D4D000033573"
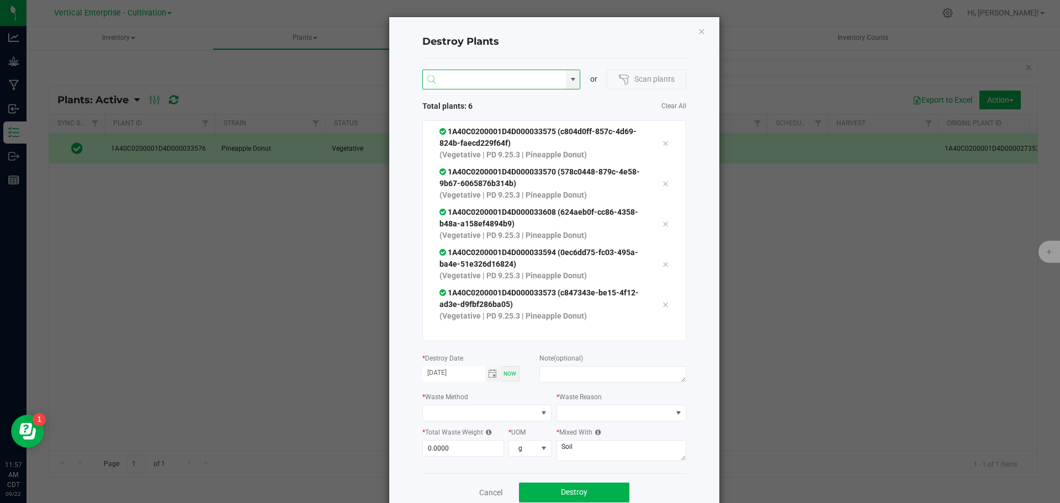
scroll to position [38, 0]
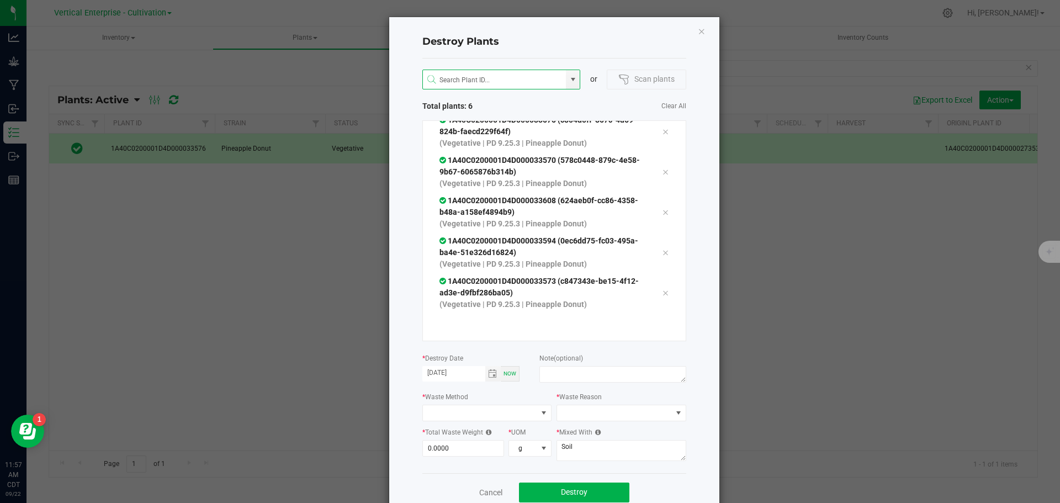
click at [582, 383] on div at bounding box center [613, 376] width 146 height 20
click at [583, 377] on textarea at bounding box center [613, 374] width 146 height 17
type textarea "plant died"
click at [488, 407] on span at bounding box center [480, 412] width 115 height 15
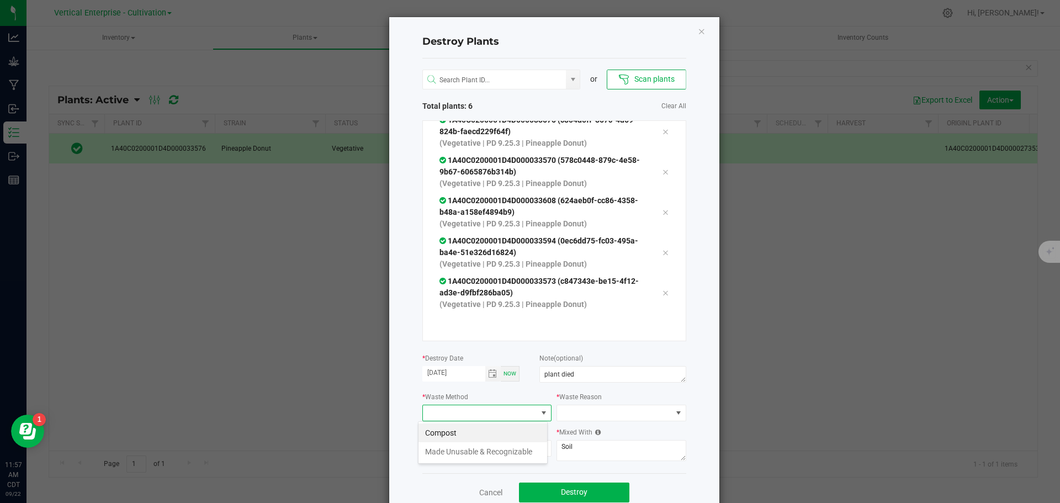
click at [477, 427] on li "Compost" at bounding box center [483, 433] width 129 height 19
click at [604, 415] on span at bounding box center [614, 412] width 115 height 15
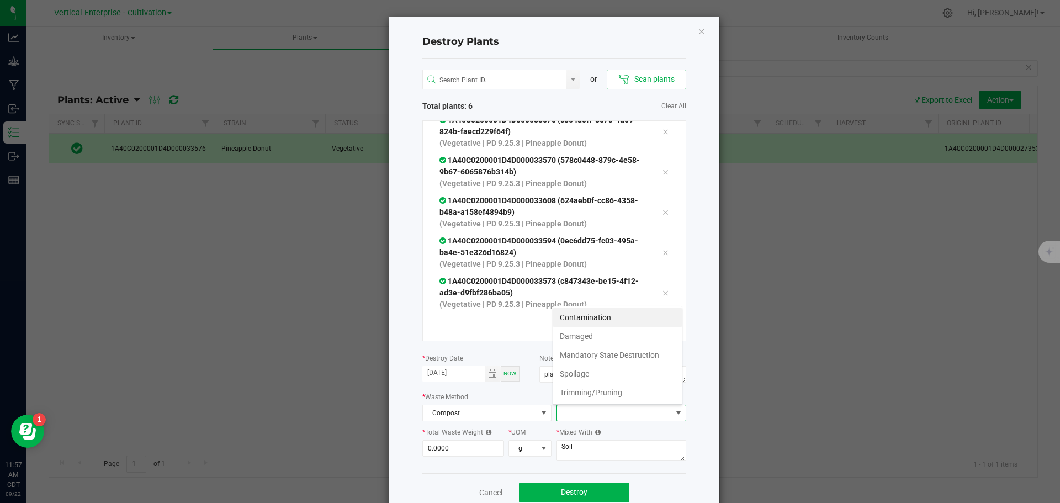
click at [590, 341] on li "Damaged" at bounding box center [617, 336] width 129 height 19
click at [445, 440] on input "0" at bounding box center [463, 448] width 81 height 15
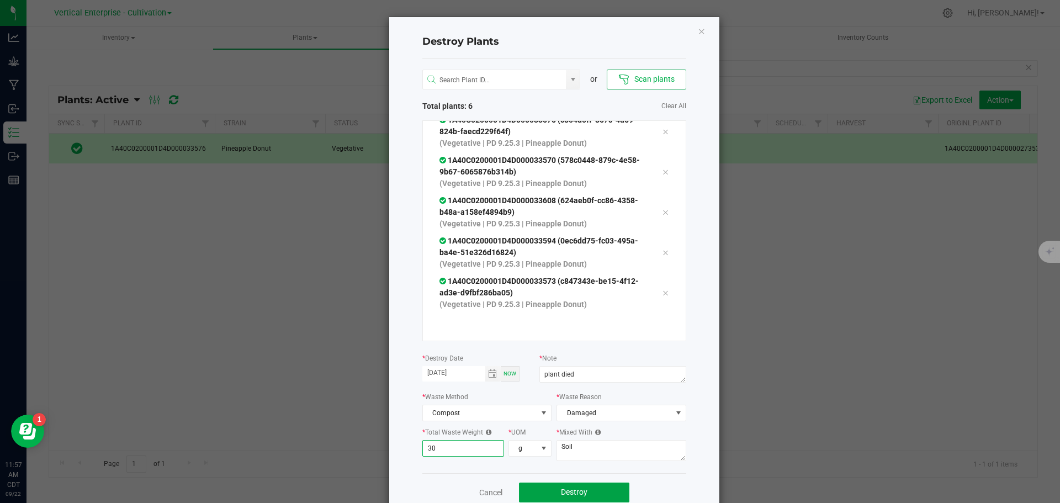
type input "30.0000"
click at [617, 440] on button "Destroy" at bounding box center [574, 493] width 110 height 20
